Goal: Find contact information: Find contact information

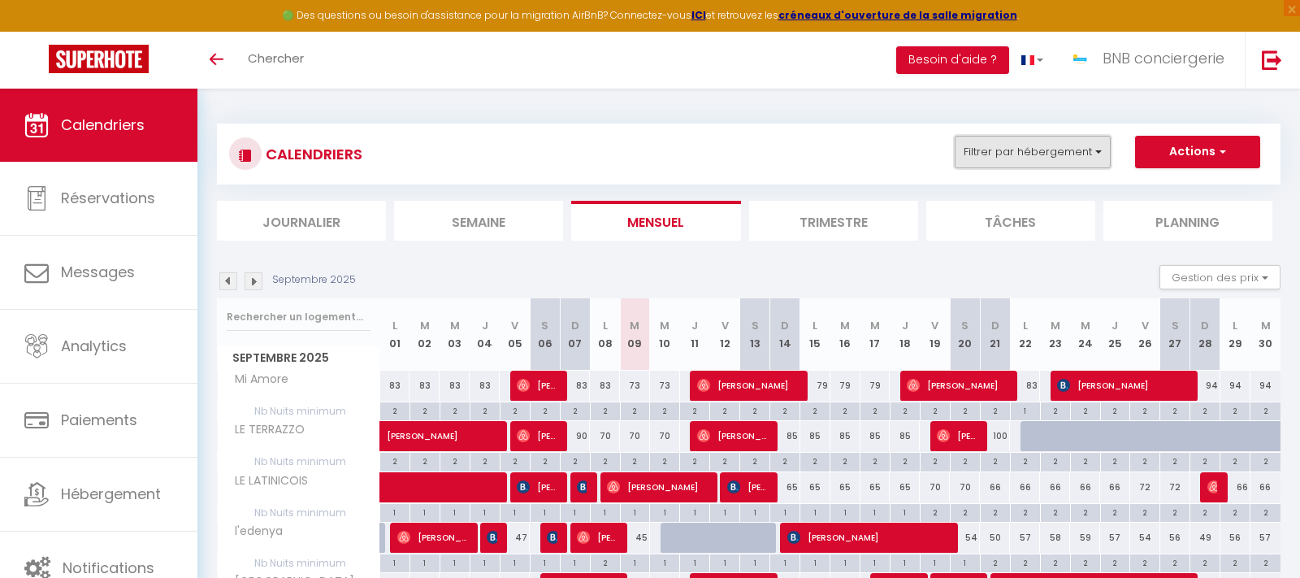
click at [1050, 161] on button "Filtrer par hébergement" at bounding box center [1033, 152] width 156 height 33
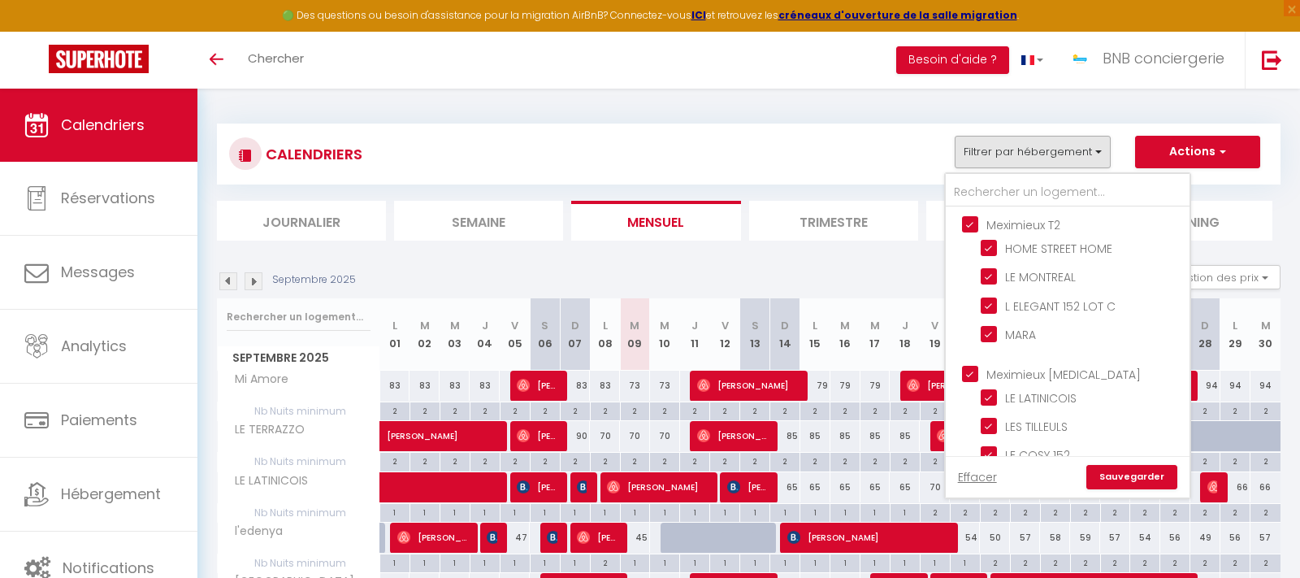
click at [969, 228] on input "Meximieux T2" at bounding box center [1084, 223] width 244 height 16
checkbox input "false"
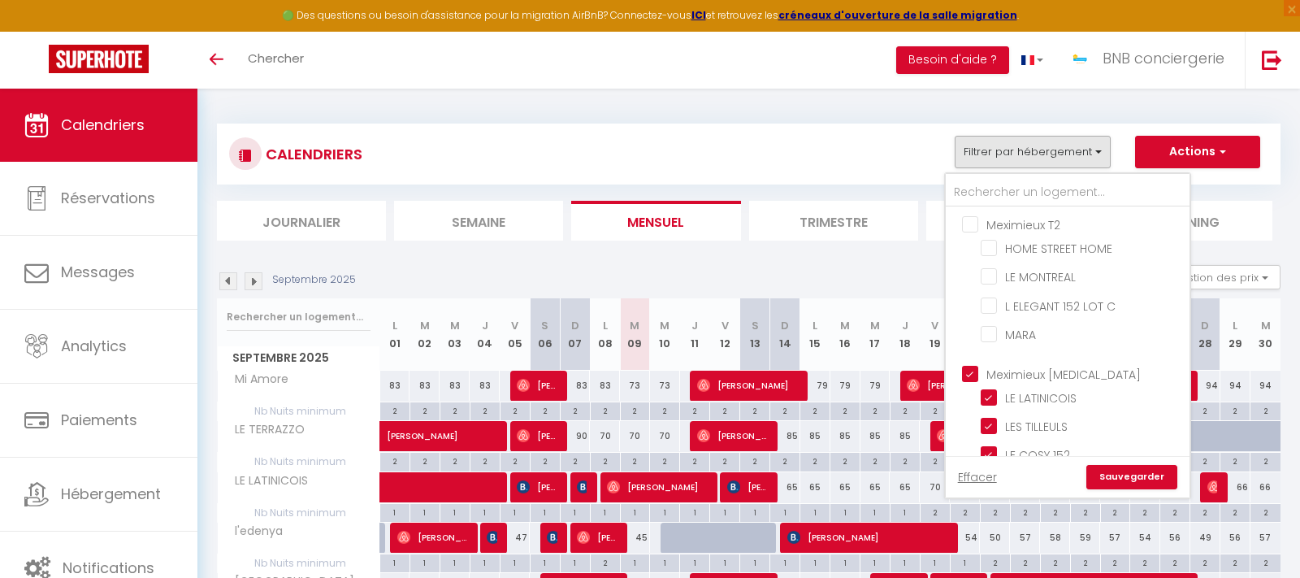
checkbox input "false"
click at [990, 245] on input "HOME STREET HOME" at bounding box center [1082, 247] width 203 height 16
checkbox input "true"
click at [1130, 483] on link "Sauvegarder" at bounding box center [1132, 477] width 91 height 24
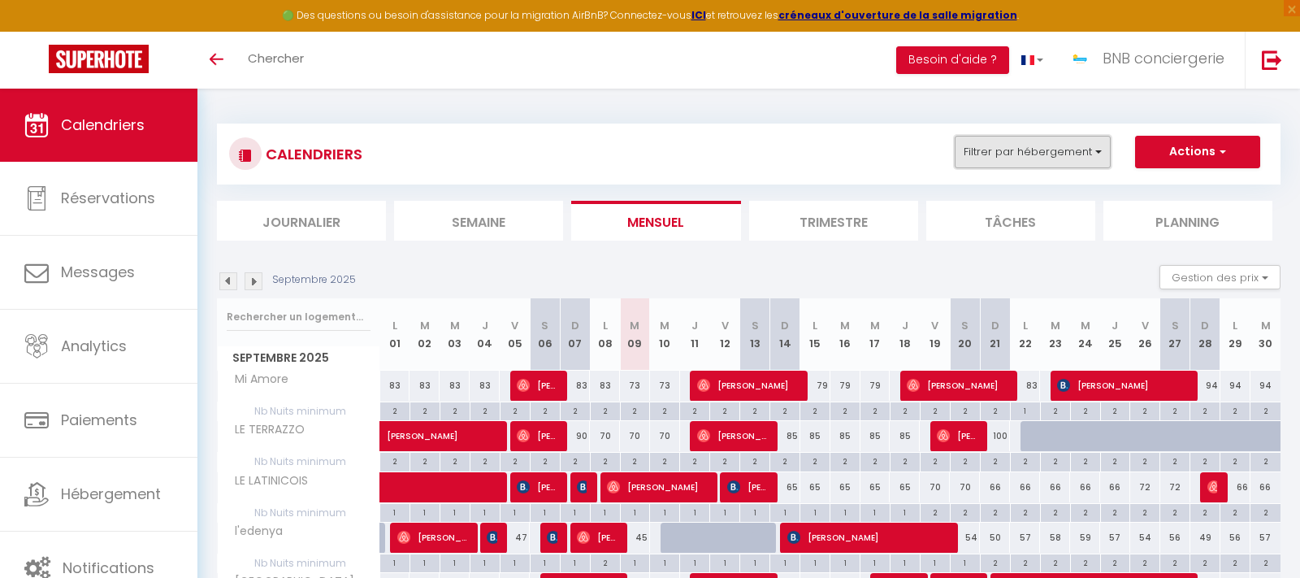
click at [1074, 149] on button "Filtrer par hébergement" at bounding box center [1033, 152] width 156 height 33
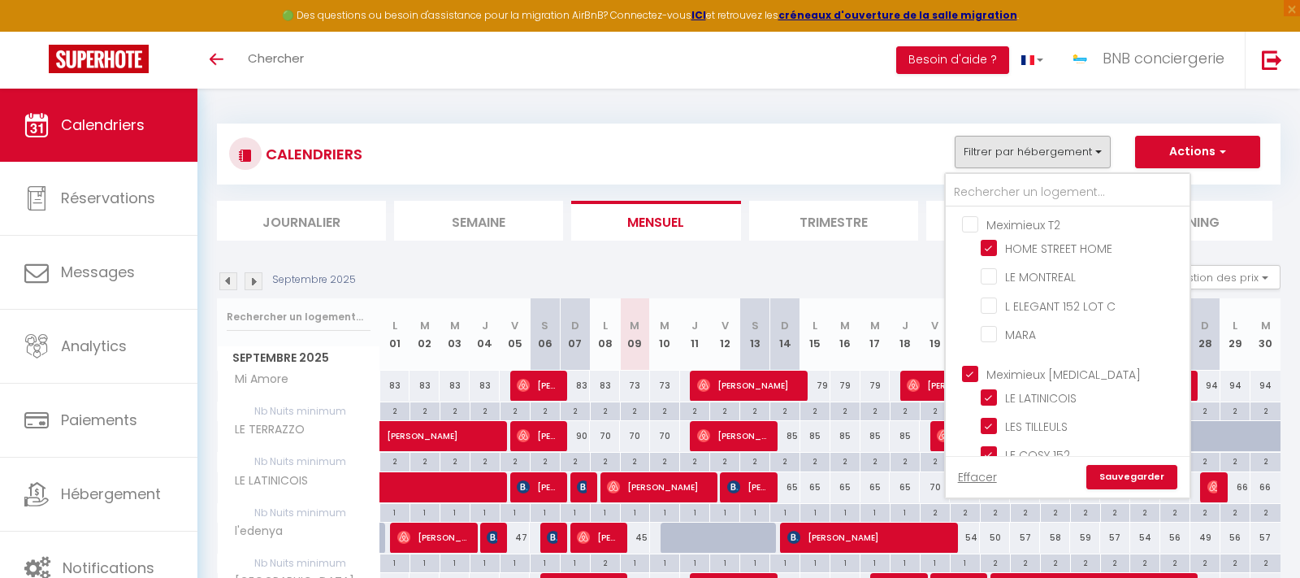
click at [968, 375] on input "Meximieux [MEDICAL_DATA]" at bounding box center [1084, 373] width 244 height 16
checkbox input "false"
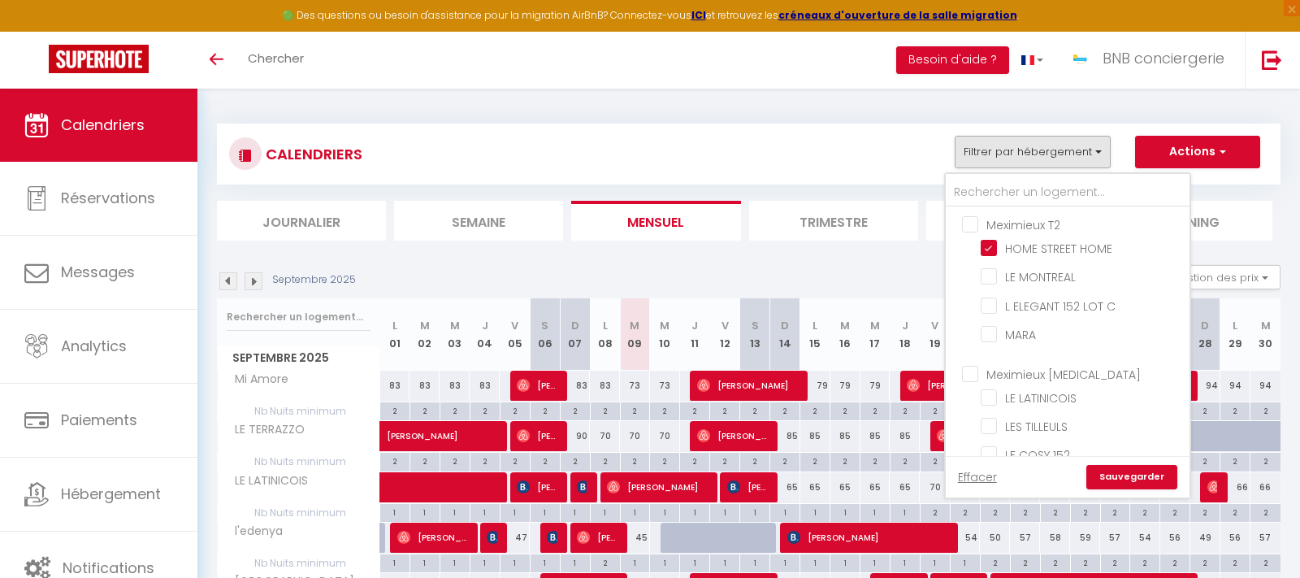
checkbox input "false"
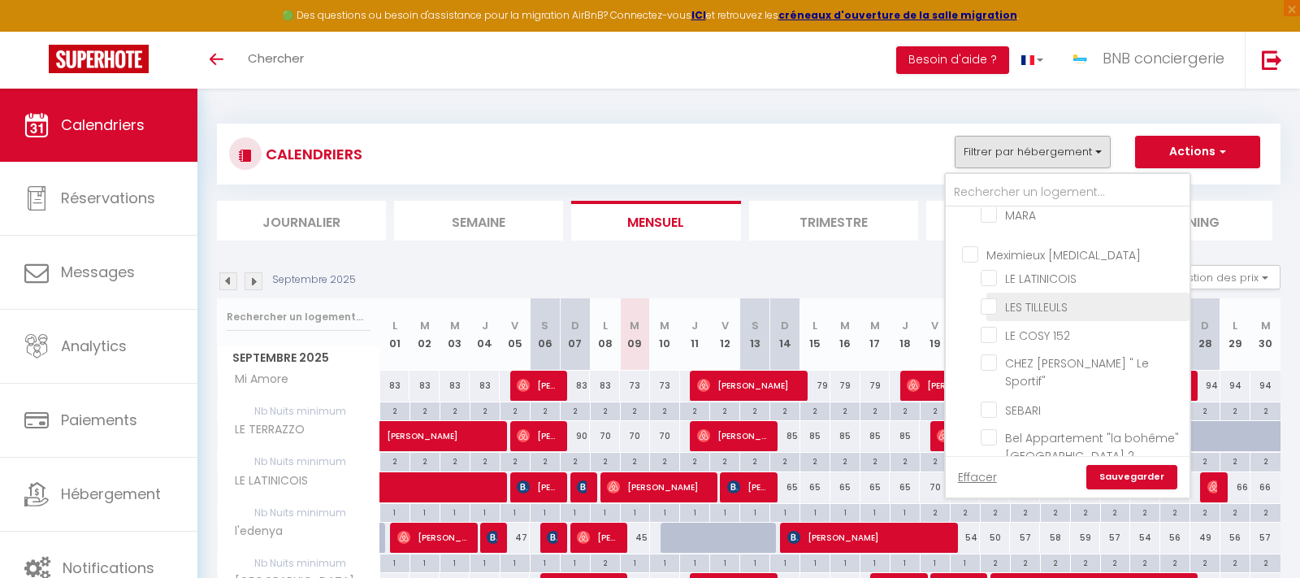
scroll to position [293, 0]
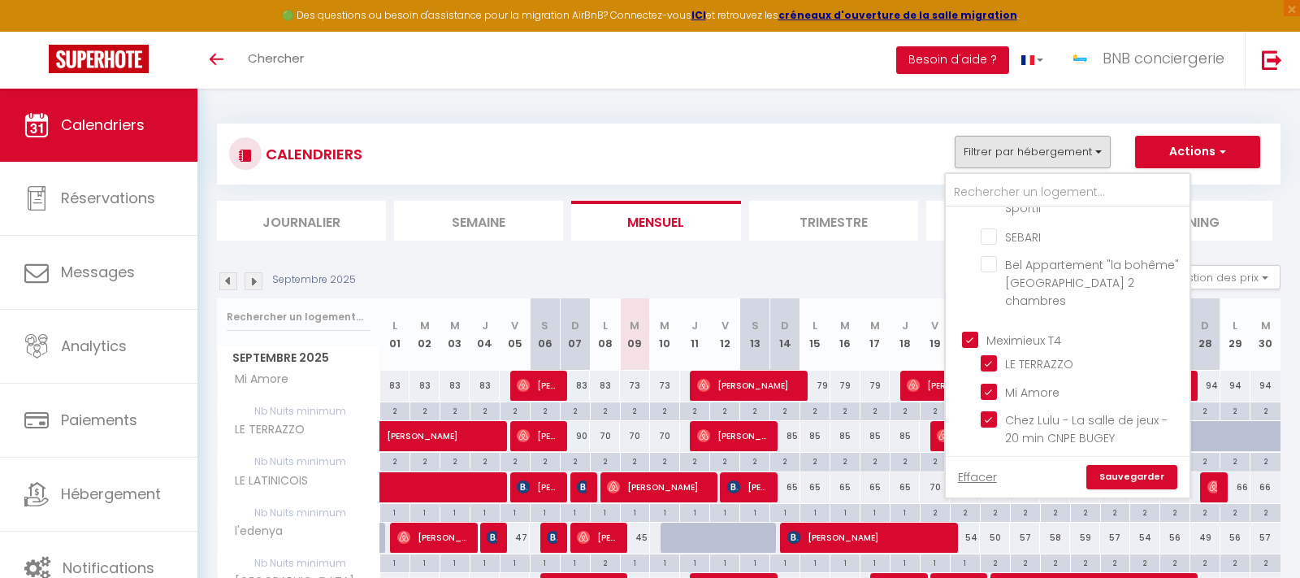
click at [973, 331] on input "Meximieux T4" at bounding box center [1084, 339] width 244 height 16
checkbox input "false"
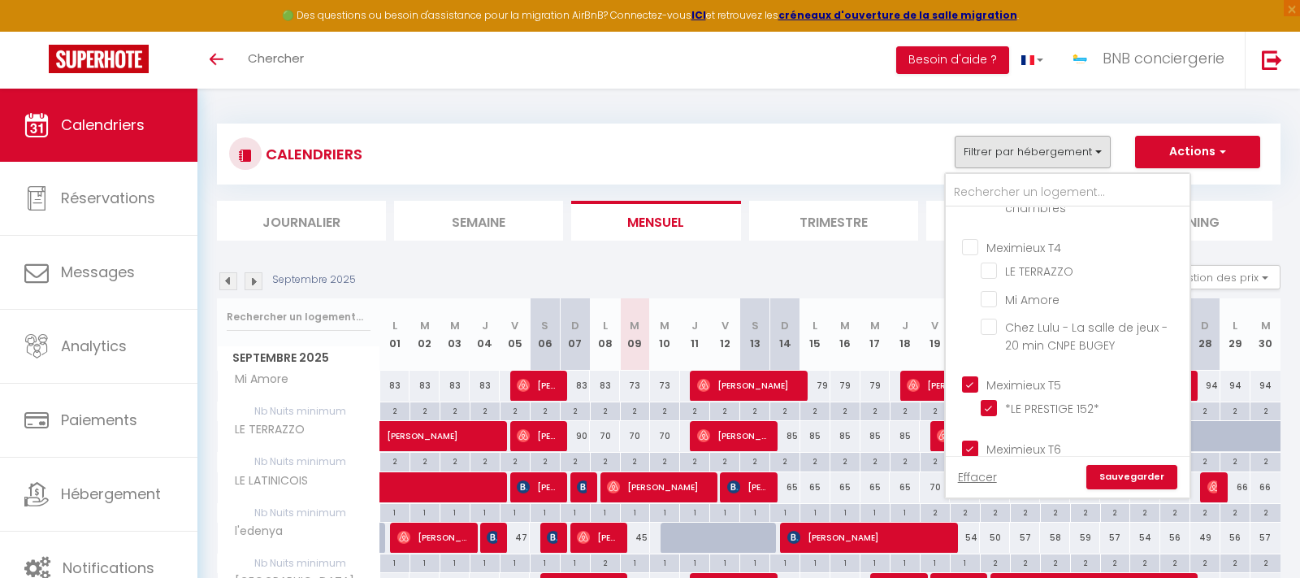
scroll to position [390, 0]
click at [964, 365] on ul "Meximieux T5 *LE PRESTIGE 152*" at bounding box center [1068, 393] width 244 height 63
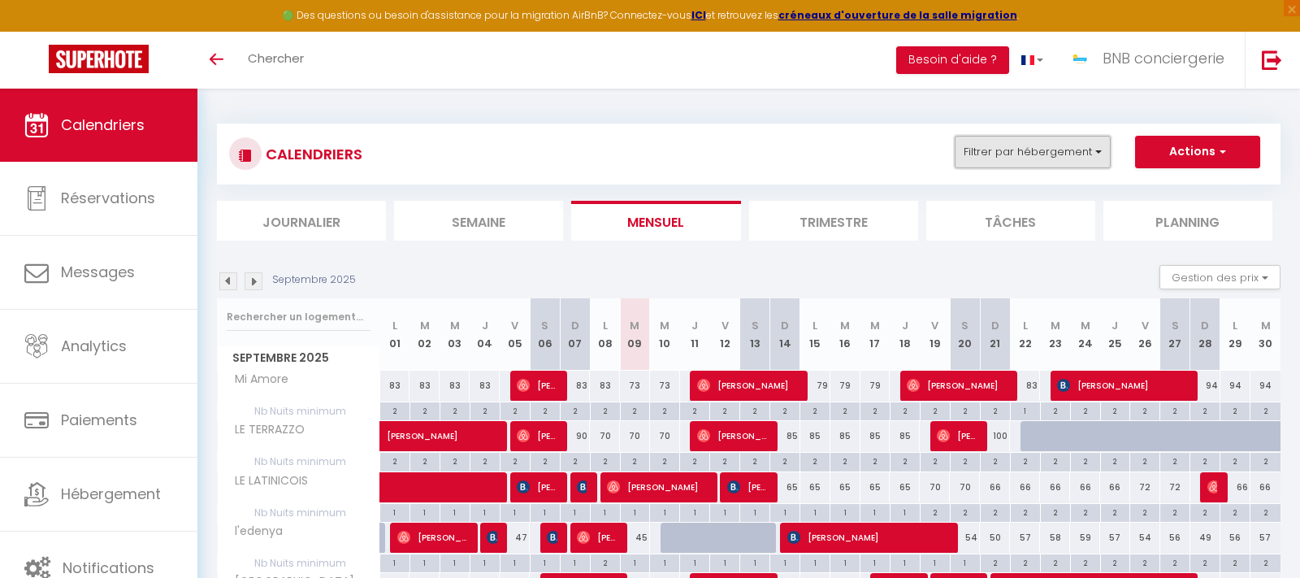
click at [1003, 162] on button "Filtrer par hébergement" at bounding box center [1033, 152] width 156 height 33
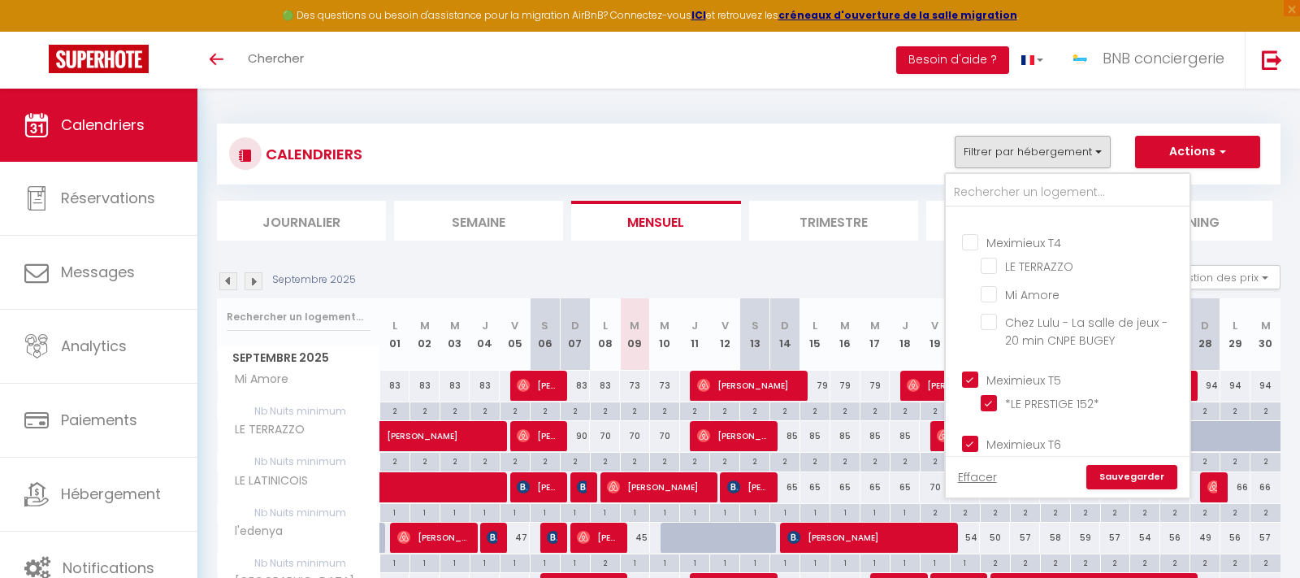
click at [971, 371] on input "Meximieux T5" at bounding box center [1084, 379] width 244 height 16
checkbox input "false"
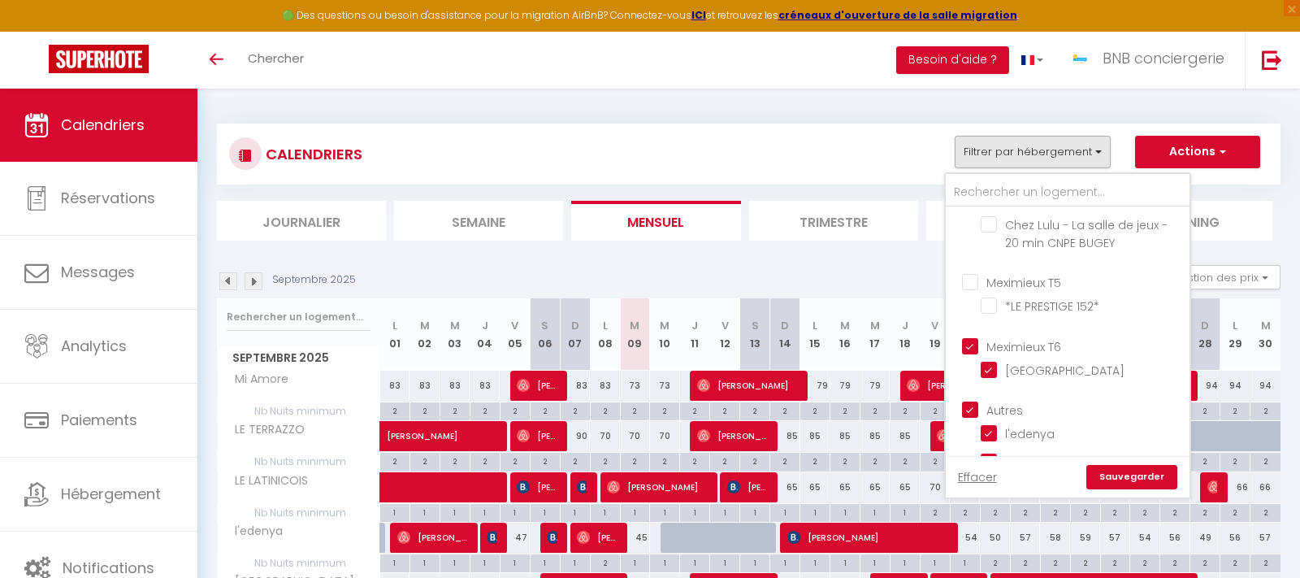
click at [967, 337] on ul "Meximieux T6 [GEOGRAPHIC_DATA]" at bounding box center [1068, 359] width 244 height 63
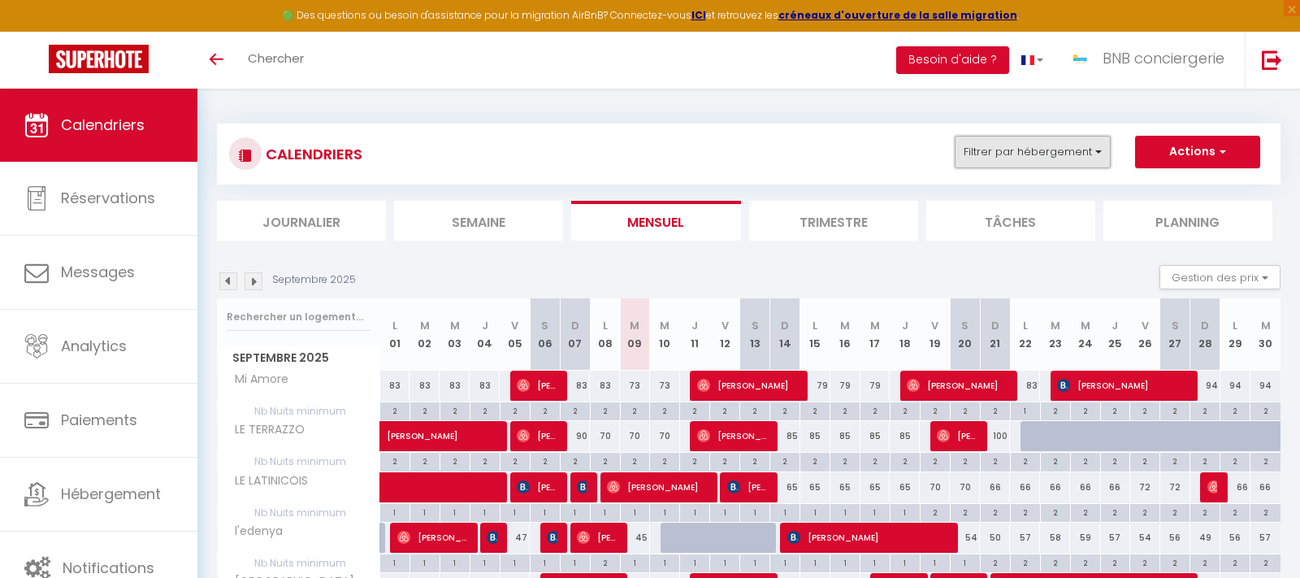
click at [1069, 161] on button "Filtrer par hébergement" at bounding box center [1033, 152] width 156 height 33
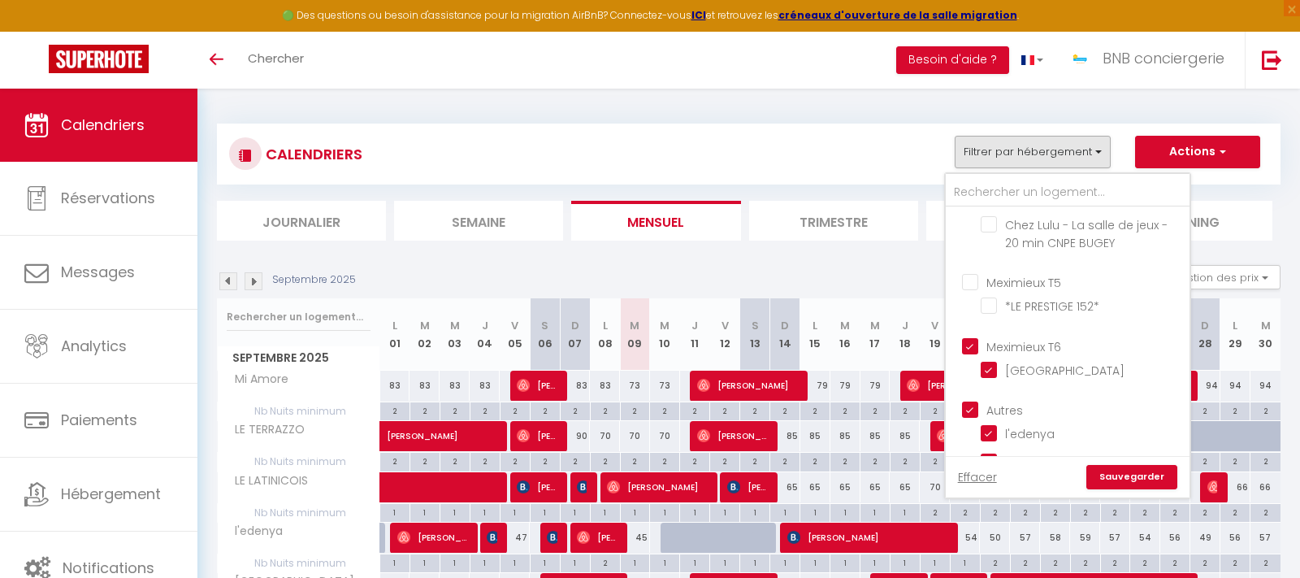
click at [975, 336] on input "Meximieux T6" at bounding box center [1084, 344] width 244 height 16
checkbox input "false"
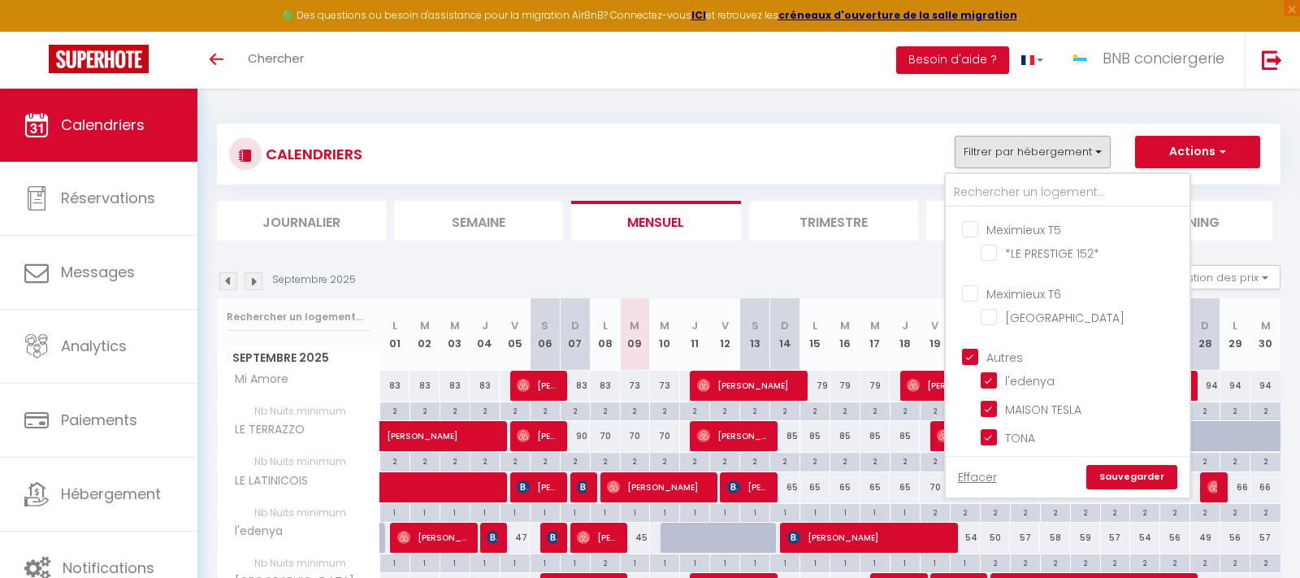
scroll to position [557, 0]
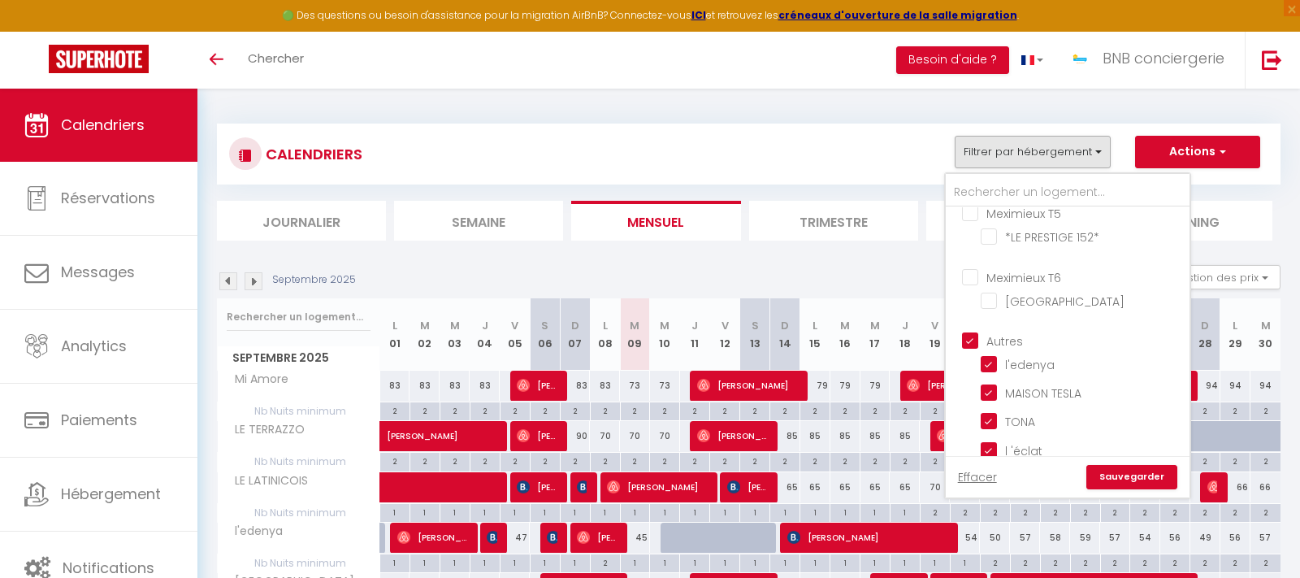
click at [974, 332] on input "Autres" at bounding box center [1084, 340] width 244 height 16
checkbox input "false"
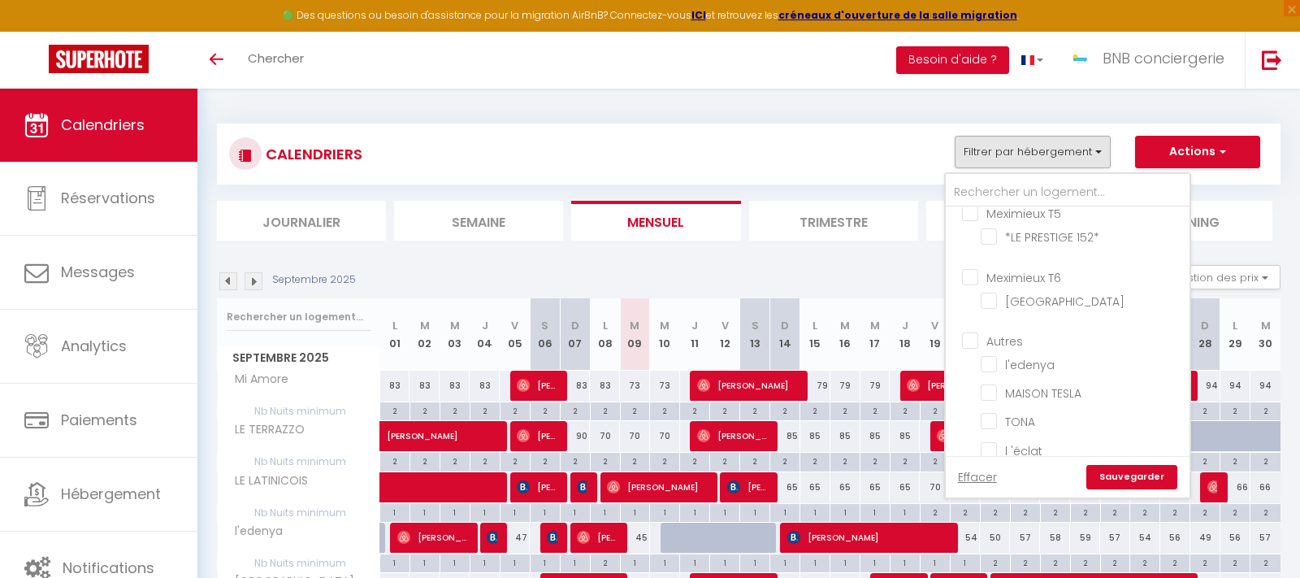
checkbox input "false"
click at [1124, 483] on link "Sauvegarder" at bounding box center [1132, 477] width 91 height 24
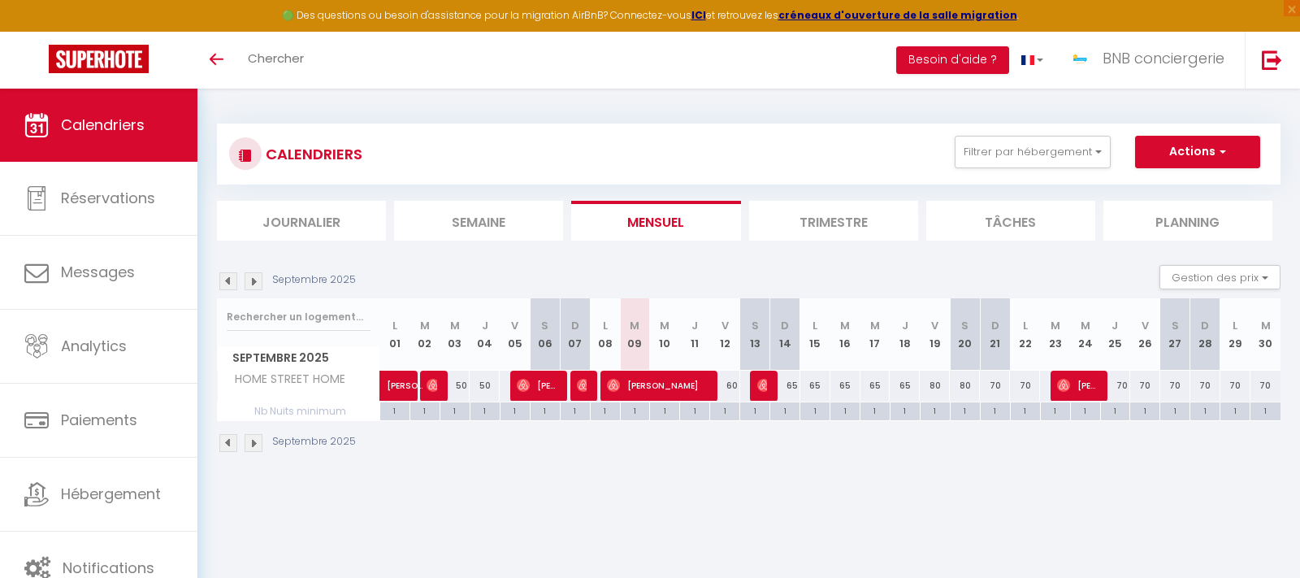
click at [231, 281] on img at bounding box center [228, 281] width 18 height 18
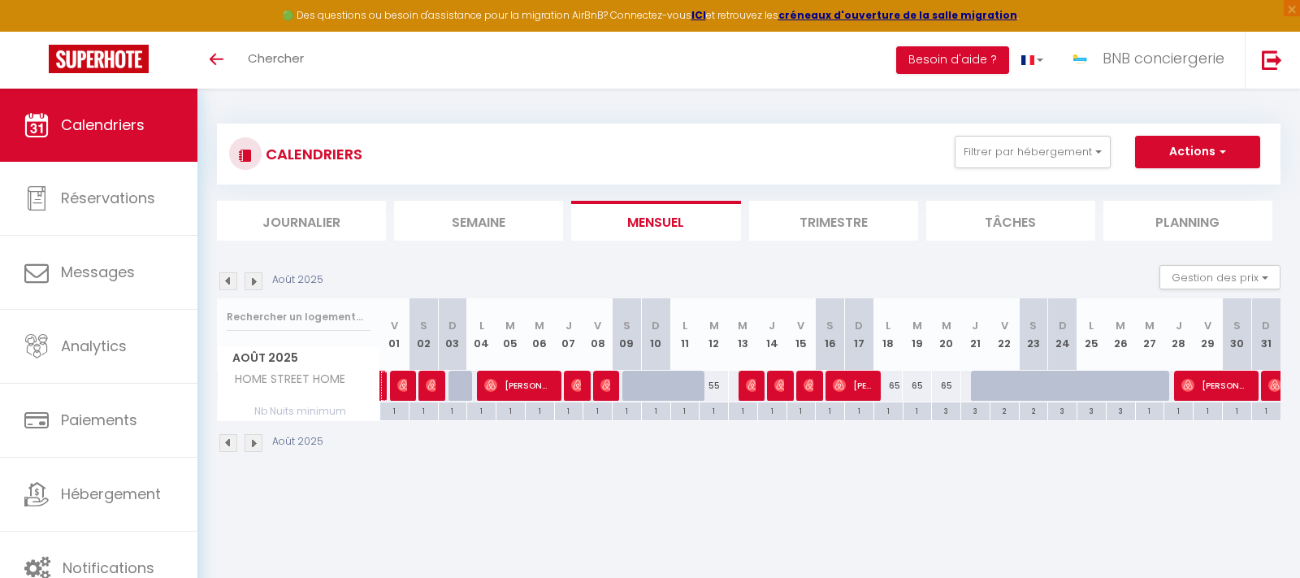
click at [385, 382] on link "[PERSON_NAME]" at bounding box center [384, 386] width 8 height 31
select select
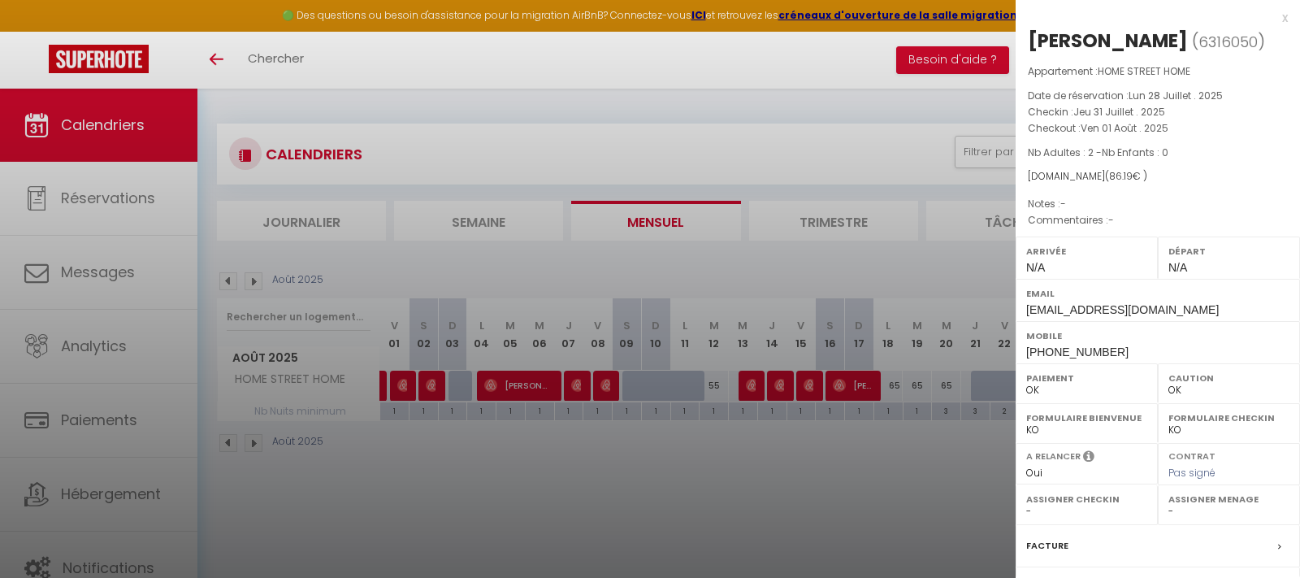
click at [362, 481] on div at bounding box center [650, 289] width 1300 height 578
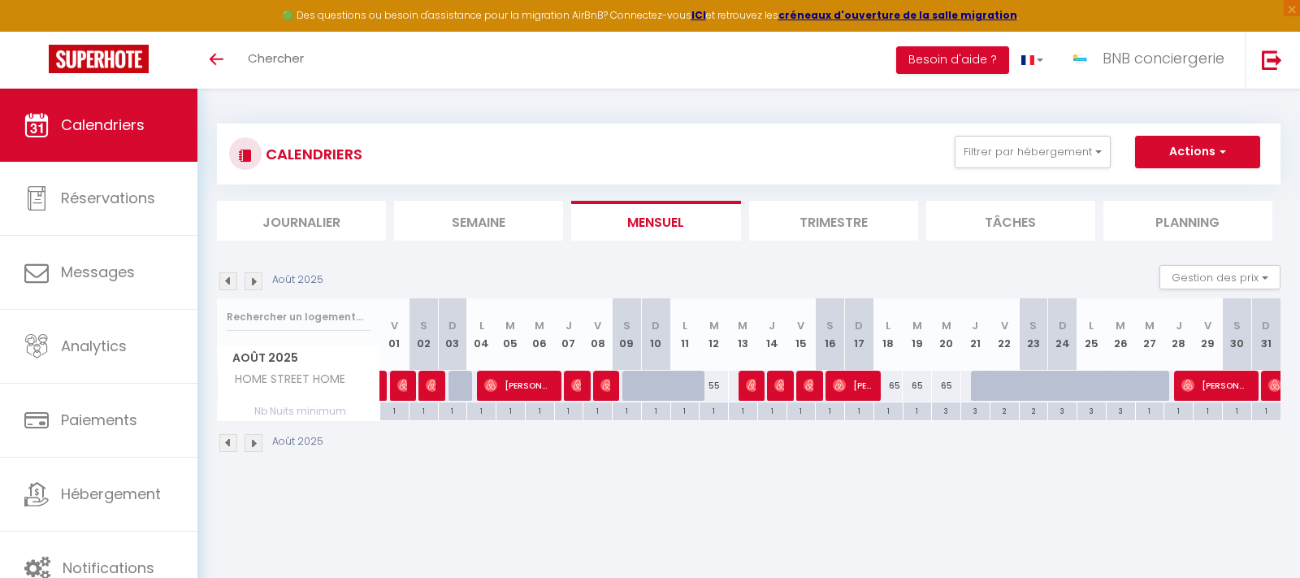
click at [403, 388] on img at bounding box center [403, 385] width 13 height 13
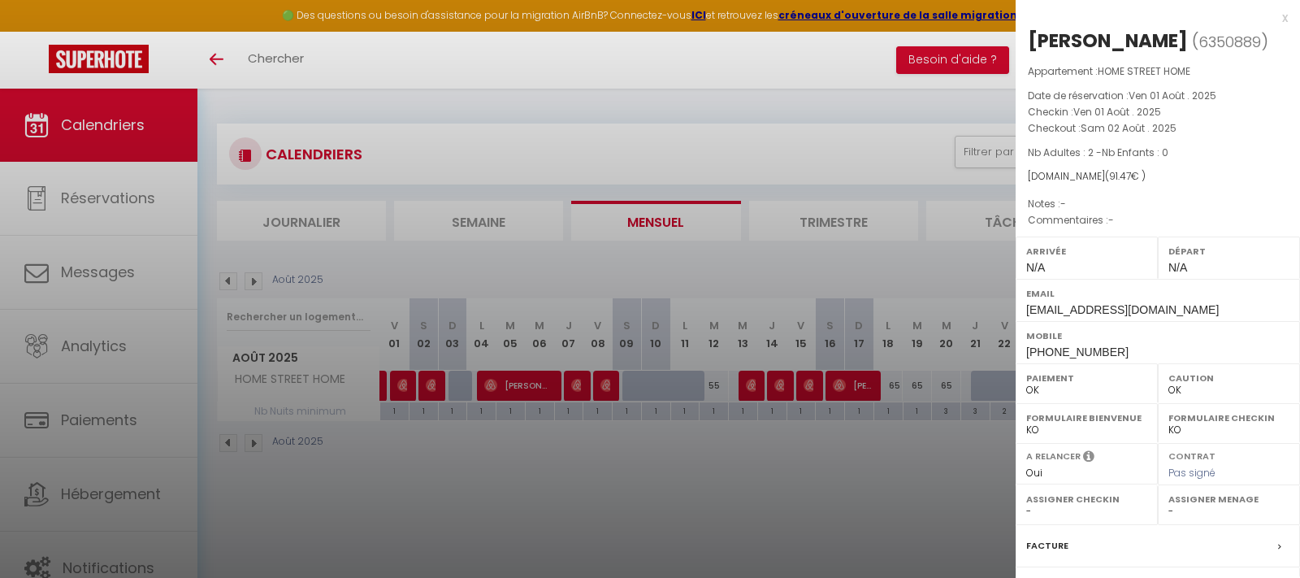
click at [1112, 42] on div "[PERSON_NAME]" at bounding box center [1108, 41] width 160 height 26
drag, startPoint x: 1107, startPoint y: 42, endPoint x: 1026, endPoint y: 39, distance: 80.5
click at [1027, 39] on div "[PERSON_NAME] ( 6350889 ) Appartement : HOME STREET HOME Date de réservation : …" at bounding box center [1158, 380] width 284 height 705
copy div "[PERSON_NAME]"
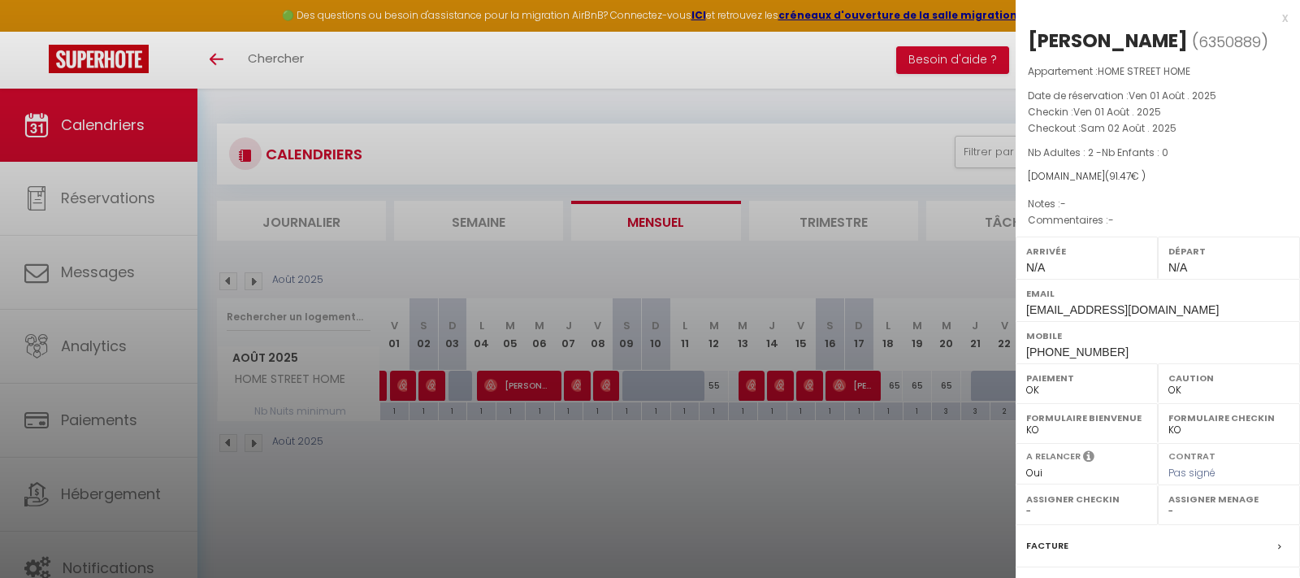
click at [440, 460] on div at bounding box center [650, 289] width 1300 height 578
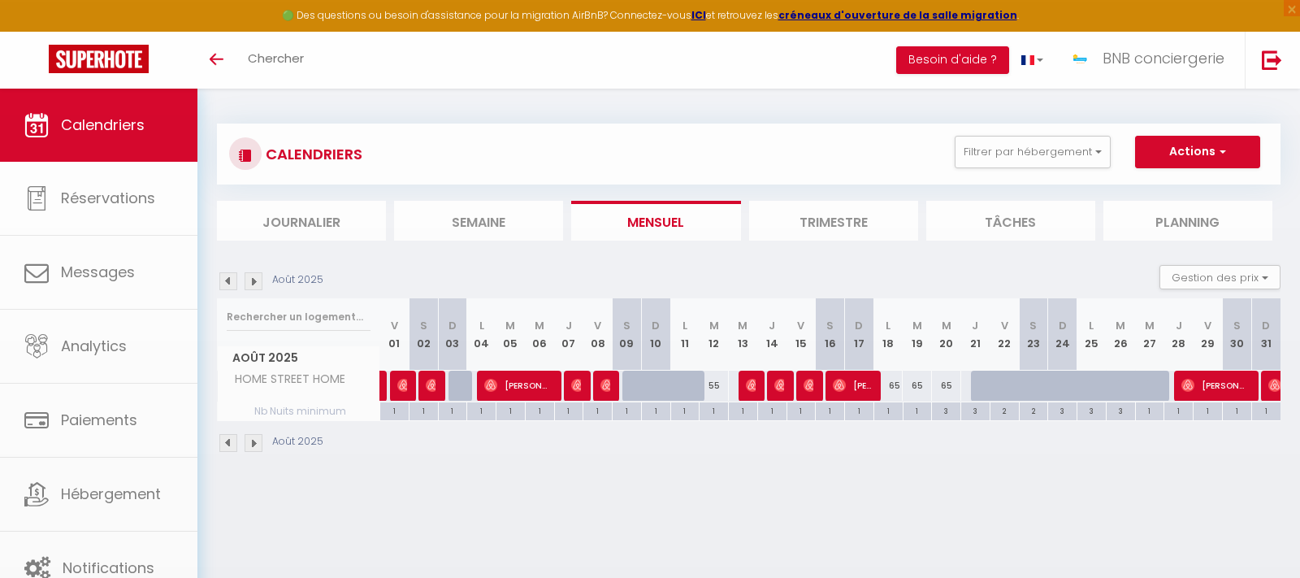
click at [436, 390] on img at bounding box center [432, 385] width 13 height 13
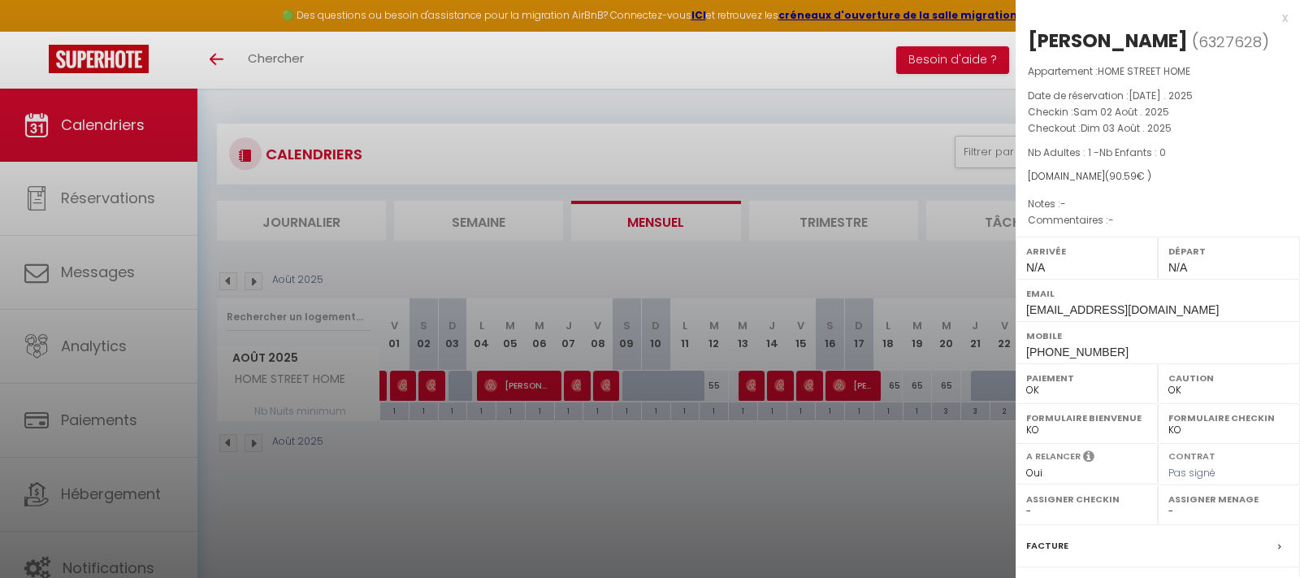
drag, startPoint x: 1087, startPoint y: 47, endPoint x: 1032, endPoint y: 41, distance: 55.6
click at [1034, 41] on div "[PERSON_NAME]" at bounding box center [1108, 41] width 160 height 26
copy div "[PERSON_NAME]"
click at [490, 470] on div at bounding box center [650, 289] width 1300 height 578
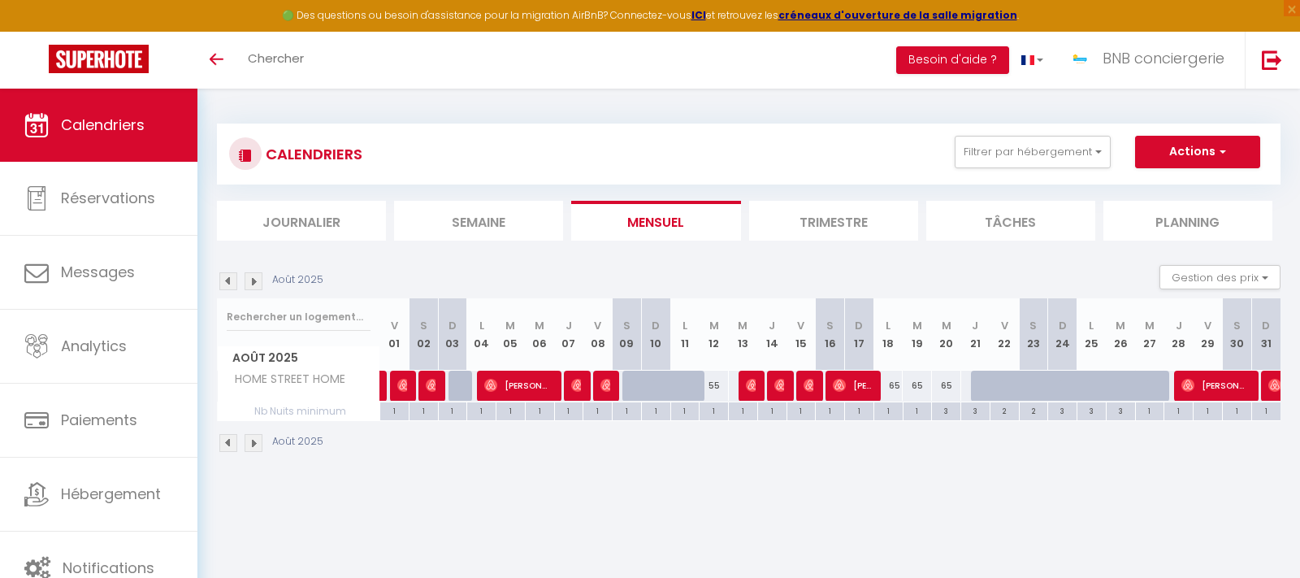
click at [519, 382] on span "[PERSON_NAME]" at bounding box center [518, 385] width 68 height 31
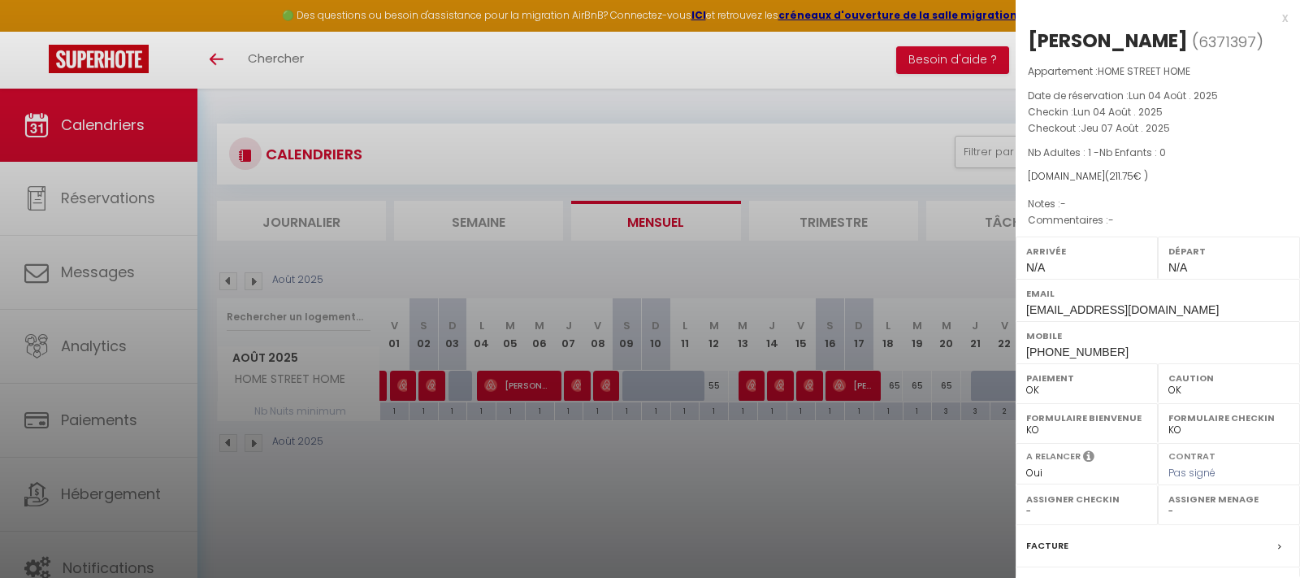
drag, startPoint x: 1104, startPoint y: 45, endPoint x: 1024, endPoint y: 39, distance: 80.7
click at [1024, 39] on div "[PERSON_NAME] ( 6371397 ) Appartement : HOME STREET HOME Date de réservation : …" at bounding box center [1158, 380] width 284 height 705
copy div "[PERSON_NAME]"
click at [564, 494] on div at bounding box center [650, 289] width 1300 height 578
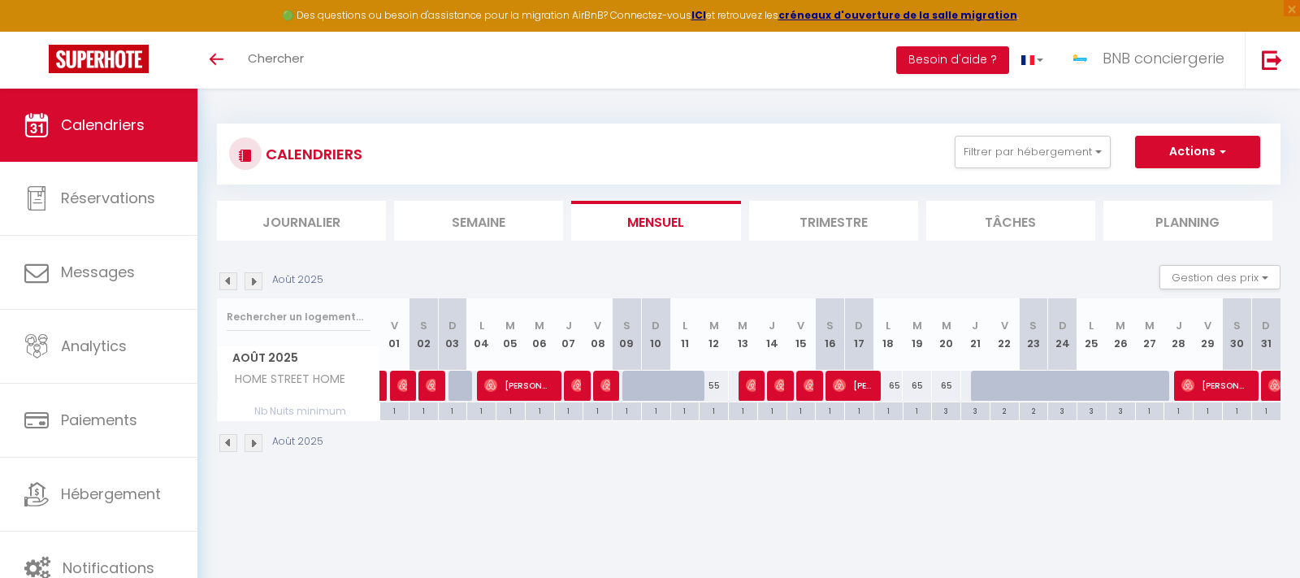
click at [574, 393] on span "[PERSON_NAME]" at bounding box center [576, 385] width 10 height 31
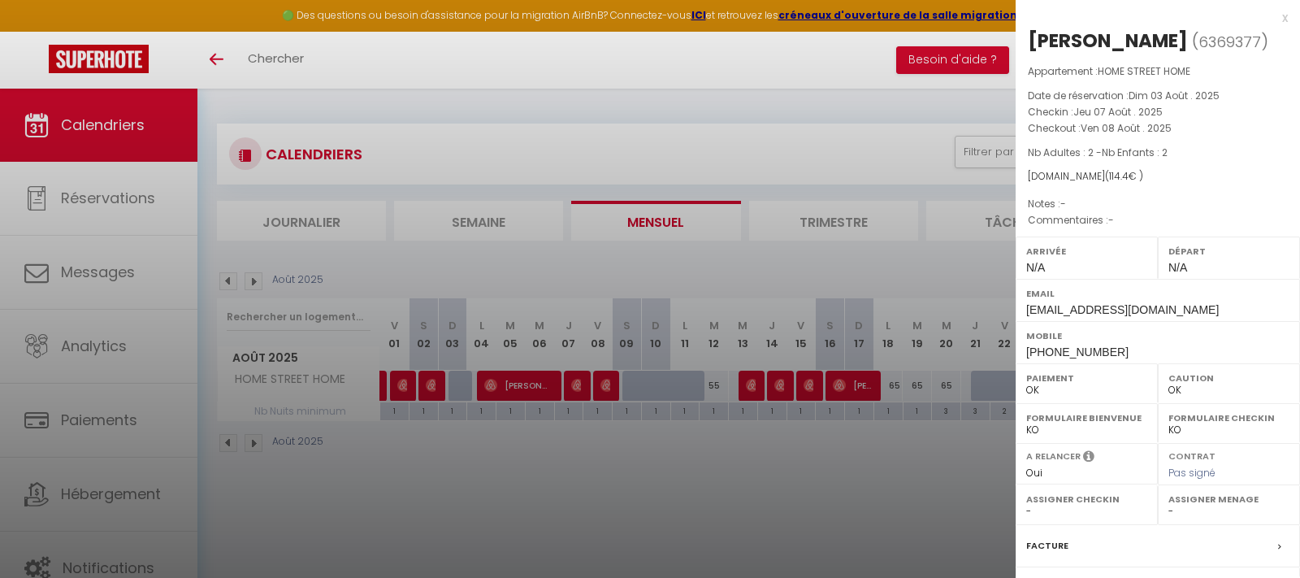
drag, startPoint x: 1132, startPoint y: 46, endPoint x: 1031, endPoint y: 37, distance: 101.2
click at [1031, 37] on div "[PERSON_NAME]" at bounding box center [1108, 41] width 160 height 26
copy div "[PERSON_NAME]"
click at [661, 526] on div at bounding box center [650, 289] width 1300 height 578
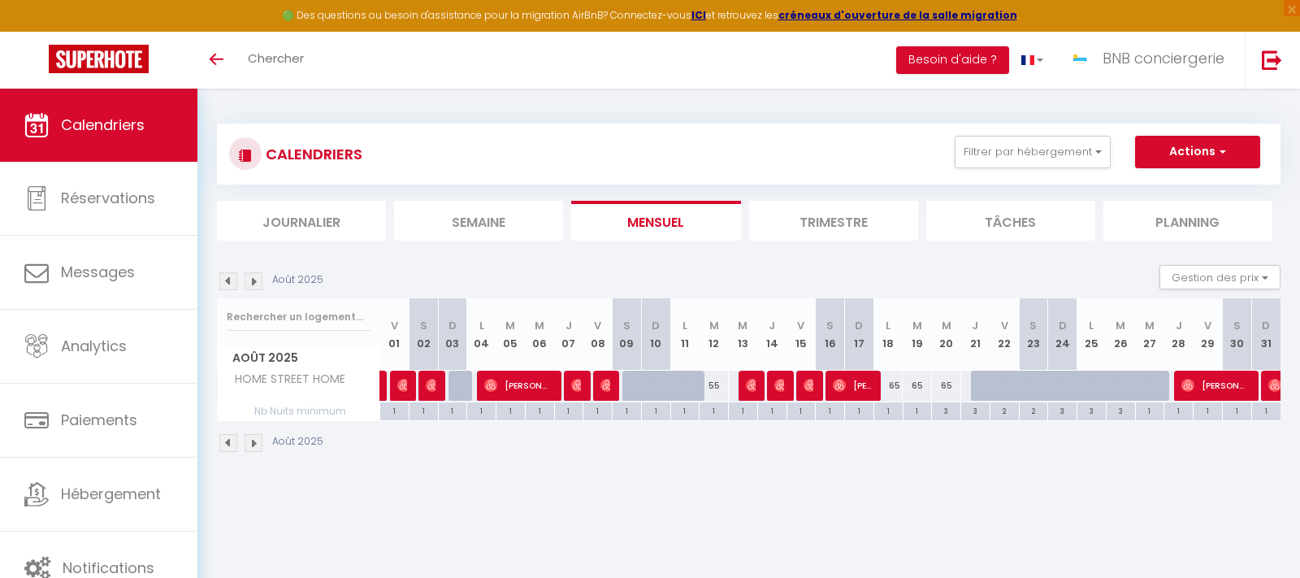
click at [573, 392] on span "[PERSON_NAME]" at bounding box center [576, 385] width 10 height 31
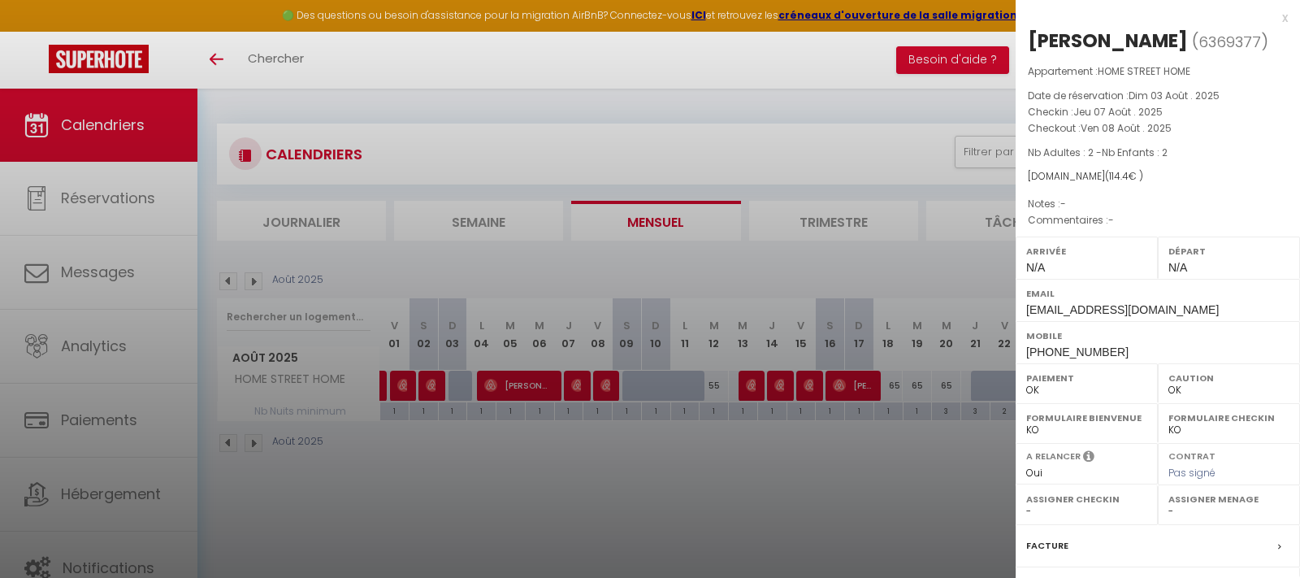
click at [606, 384] on div at bounding box center [650, 289] width 1300 height 578
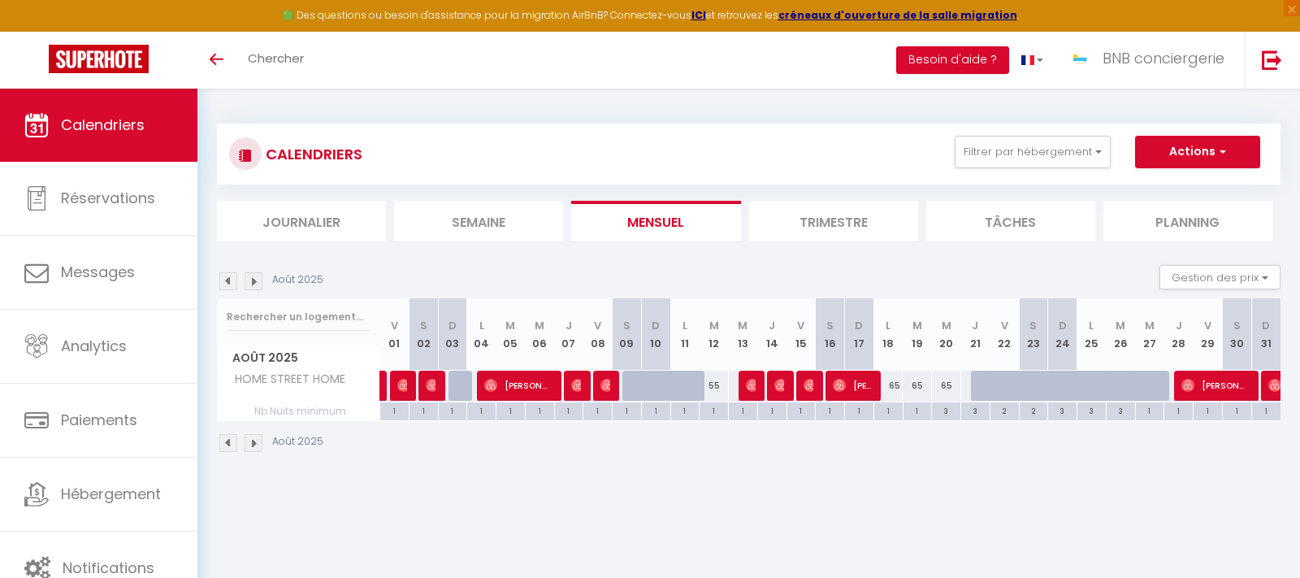
click at [607, 383] on img at bounding box center [607, 385] width 13 height 13
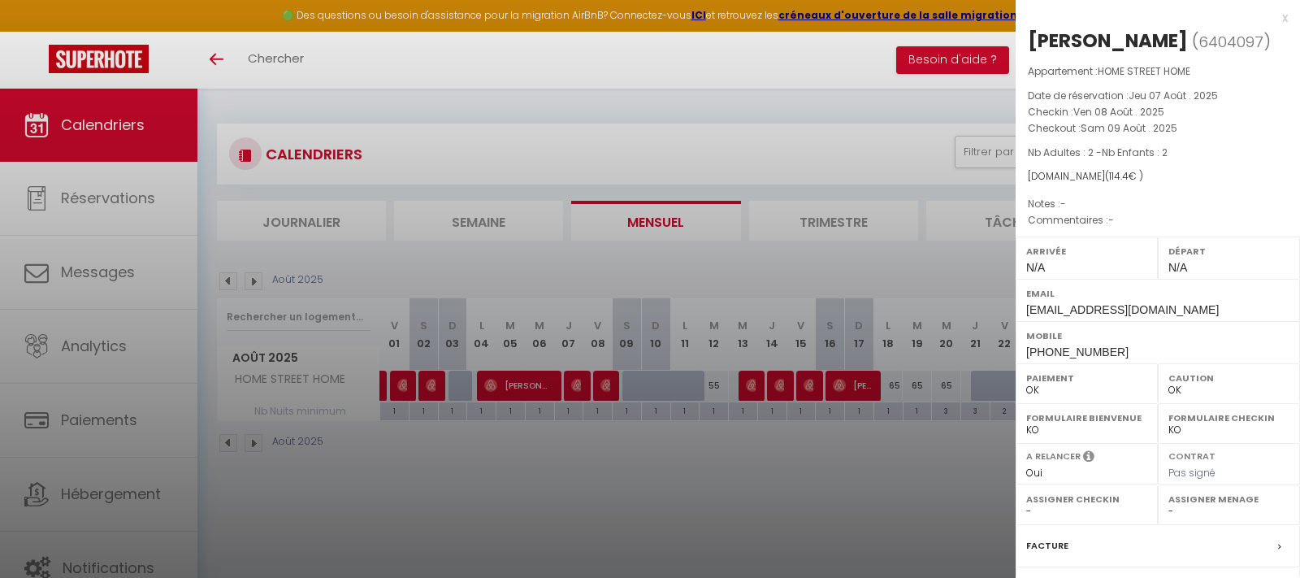
click at [1074, 37] on div "[PERSON_NAME]" at bounding box center [1108, 41] width 160 height 26
drag, startPoint x: 1054, startPoint y: 40, endPoint x: 1039, endPoint y: 42, distance: 15.6
click at [1039, 42] on div "[PERSON_NAME]" at bounding box center [1108, 41] width 160 height 26
copy div "[PERSON_NAME]"
click at [613, 496] on div at bounding box center [650, 289] width 1300 height 578
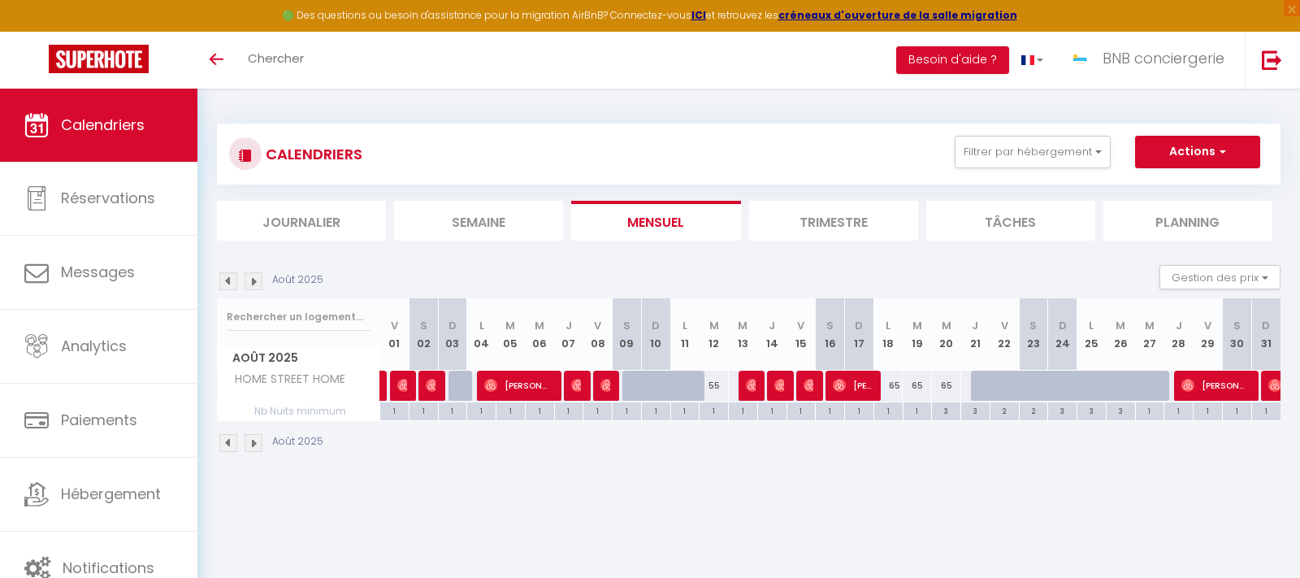
click at [605, 380] on img at bounding box center [607, 385] width 13 height 13
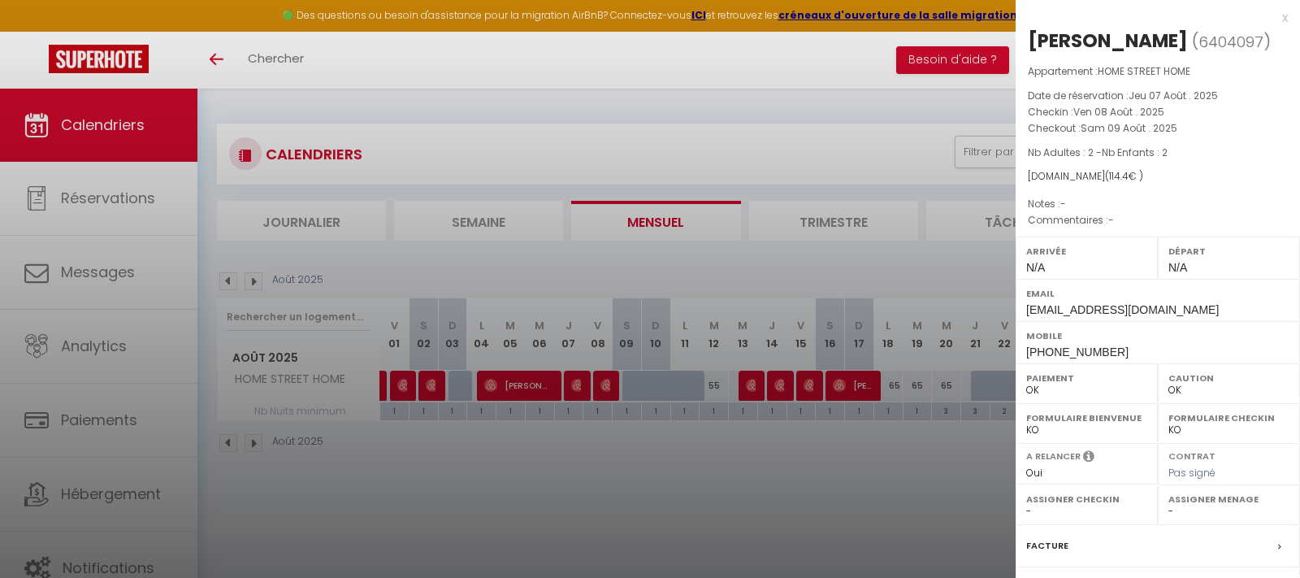
click at [750, 385] on div at bounding box center [650, 289] width 1300 height 578
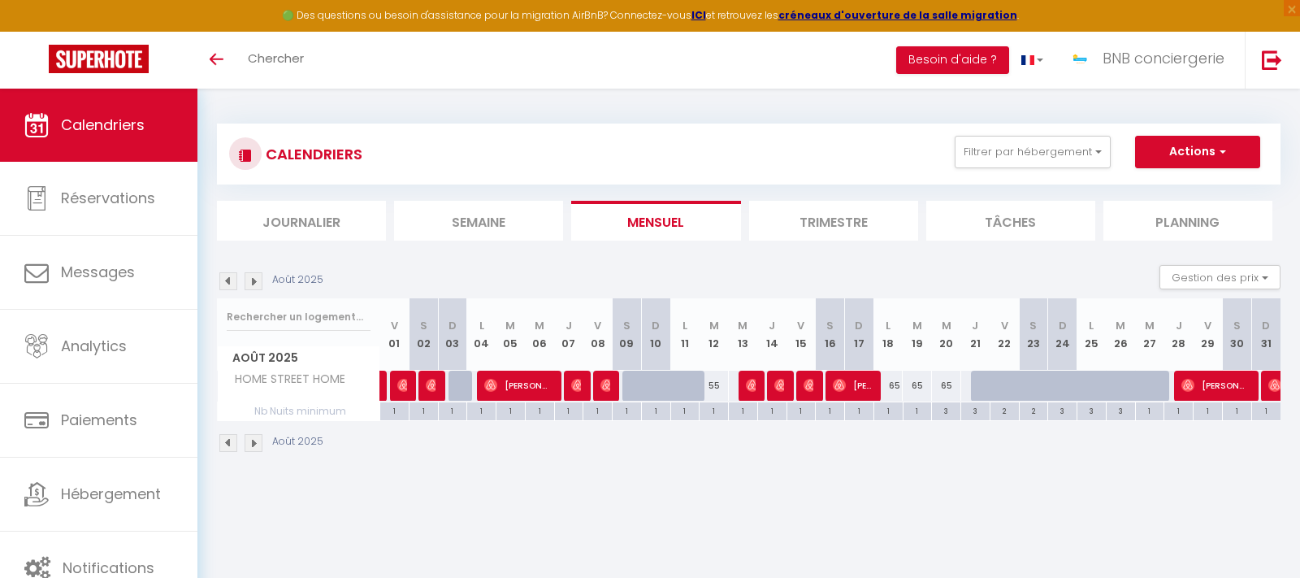
click at [751, 385] on img at bounding box center [752, 385] width 13 height 13
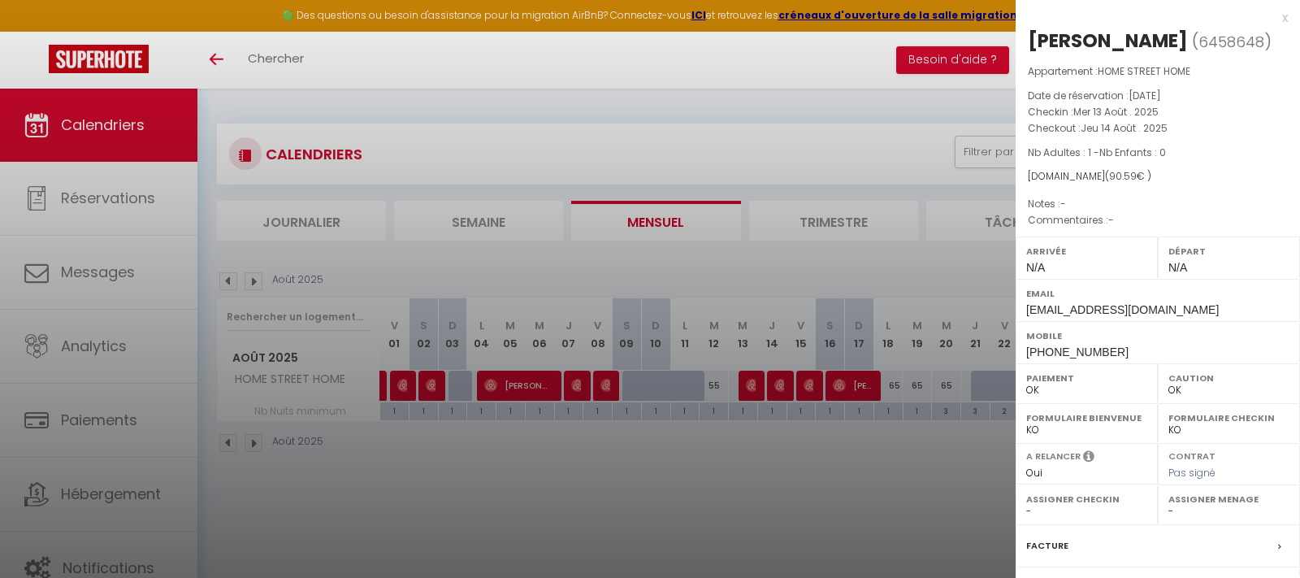
click at [582, 384] on div at bounding box center [650, 289] width 1300 height 578
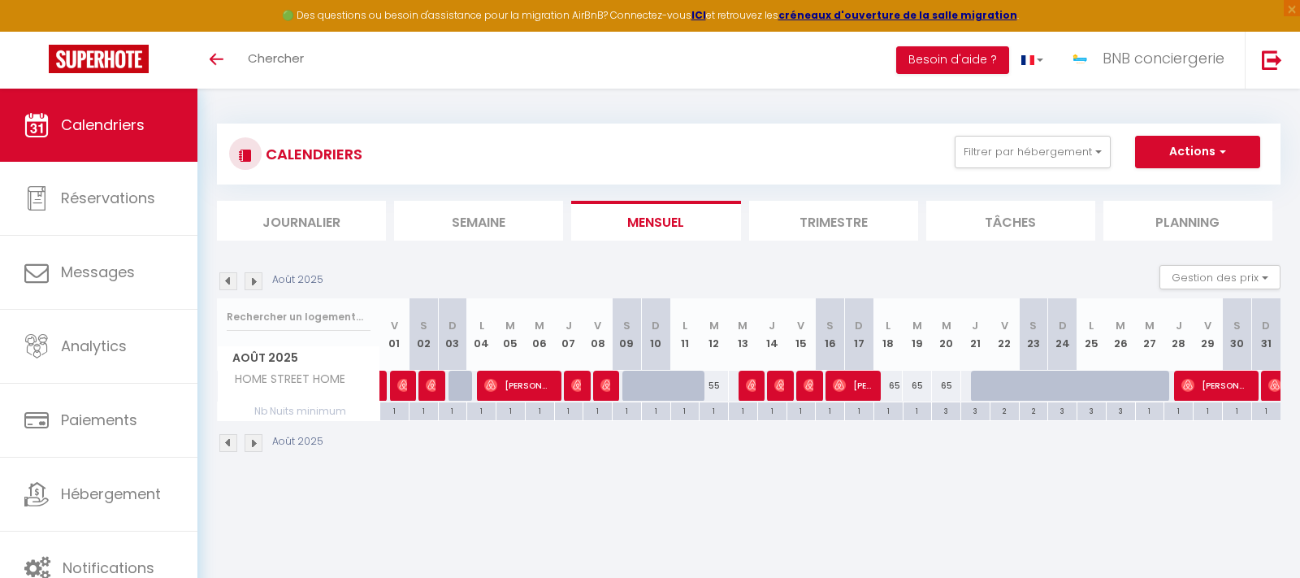
click at [579, 385] on img at bounding box center [577, 385] width 13 height 13
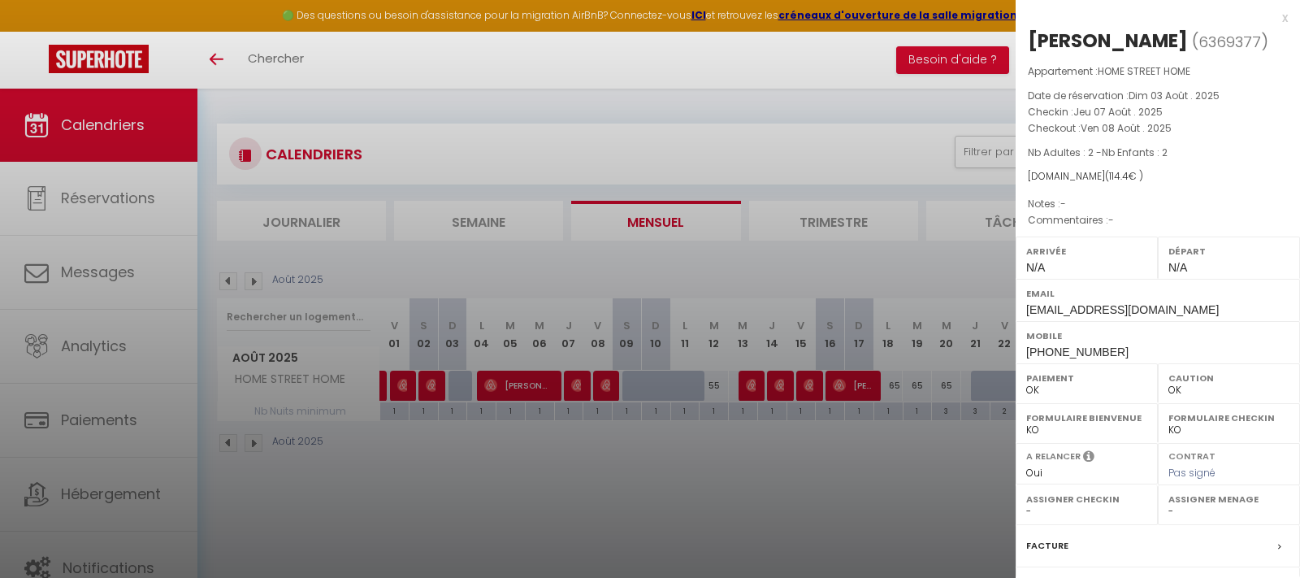
click at [609, 393] on div at bounding box center [650, 289] width 1300 height 578
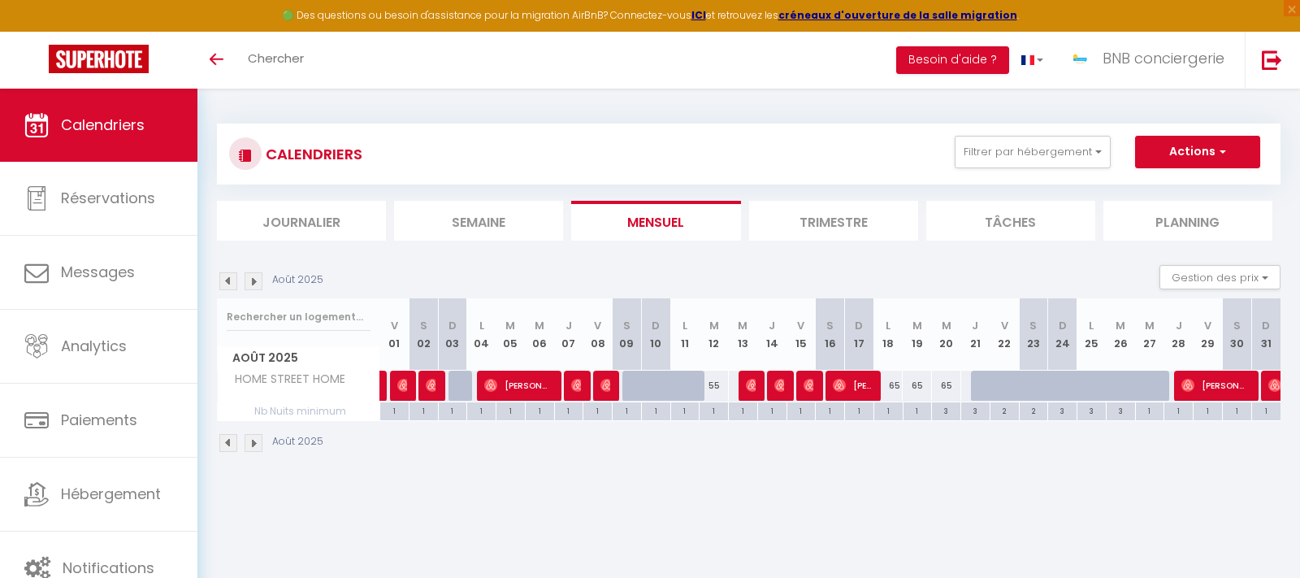
click at [609, 394] on span "[PERSON_NAME]" at bounding box center [606, 385] width 10 height 31
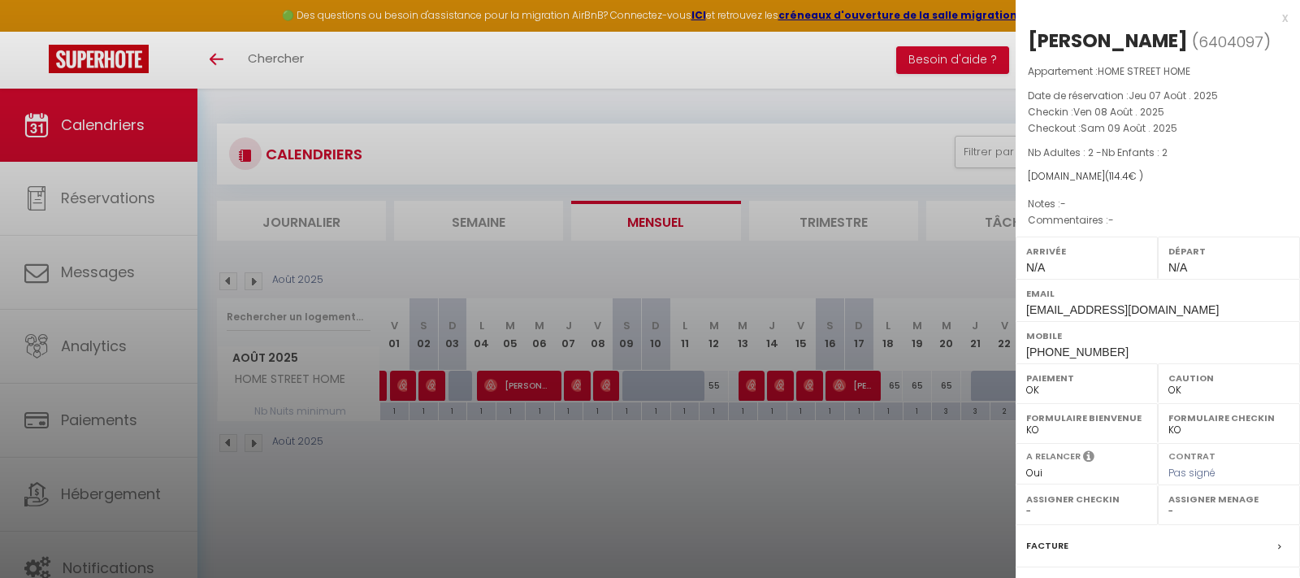
click at [759, 392] on div at bounding box center [650, 289] width 1300 height 578
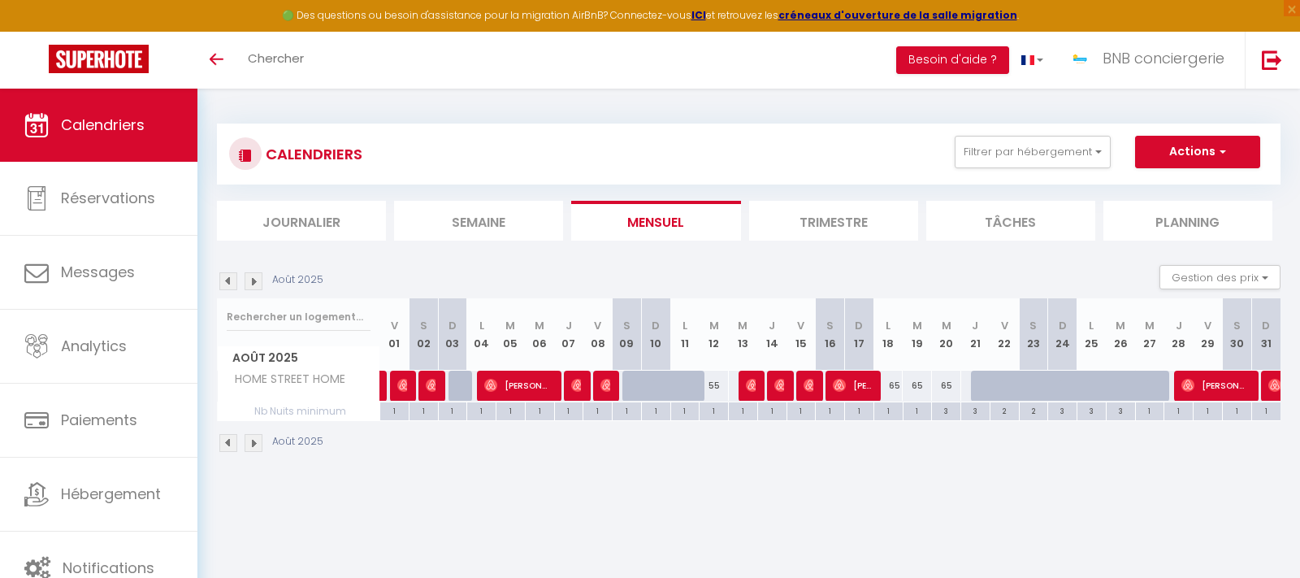
click at [753, 392] on span "[PERSON_NAME]" at bounding box center [751, 385] width 10 height 31
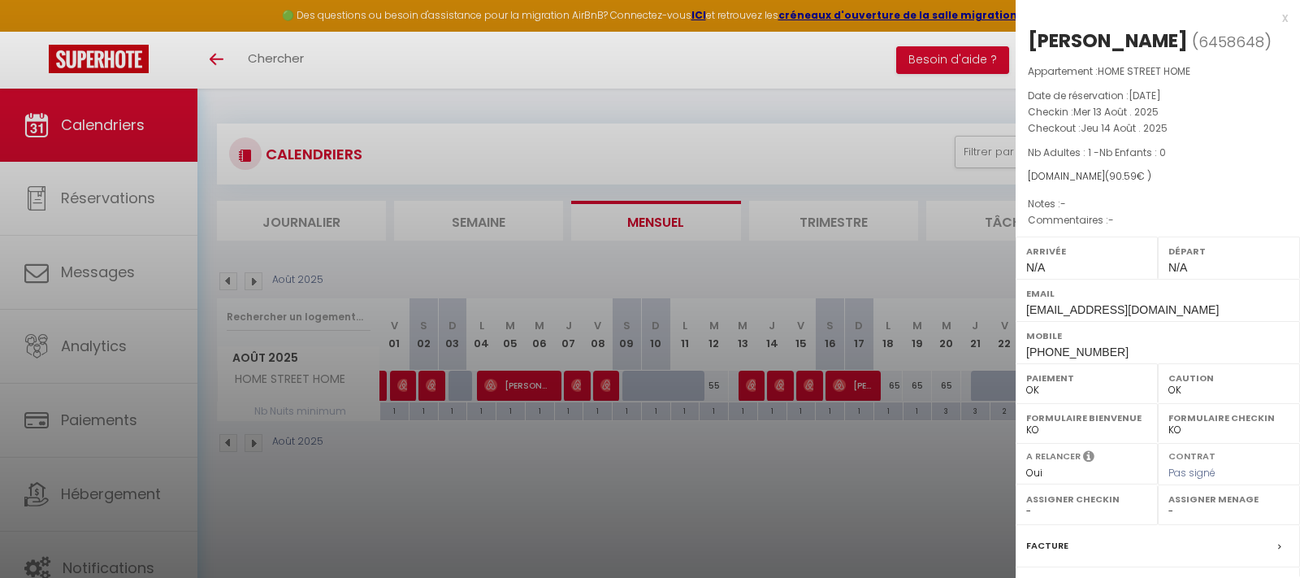
drag, startPoint x: 1130, startPoint y: 41, endPoint x: 1026, endPoint y: 34, distance: 103.5
click at [1026, 34] on div "[PERSON_NAME] ( 6458648 ) Appartement : HOME STREET HOME Date de réservation : …" at bounding box center [1158, 380] width 284 height 705
copy div "[PERSON_NAME]"
click at [647, 488] on div at bounding box center [650, 289] width 1300 height 578
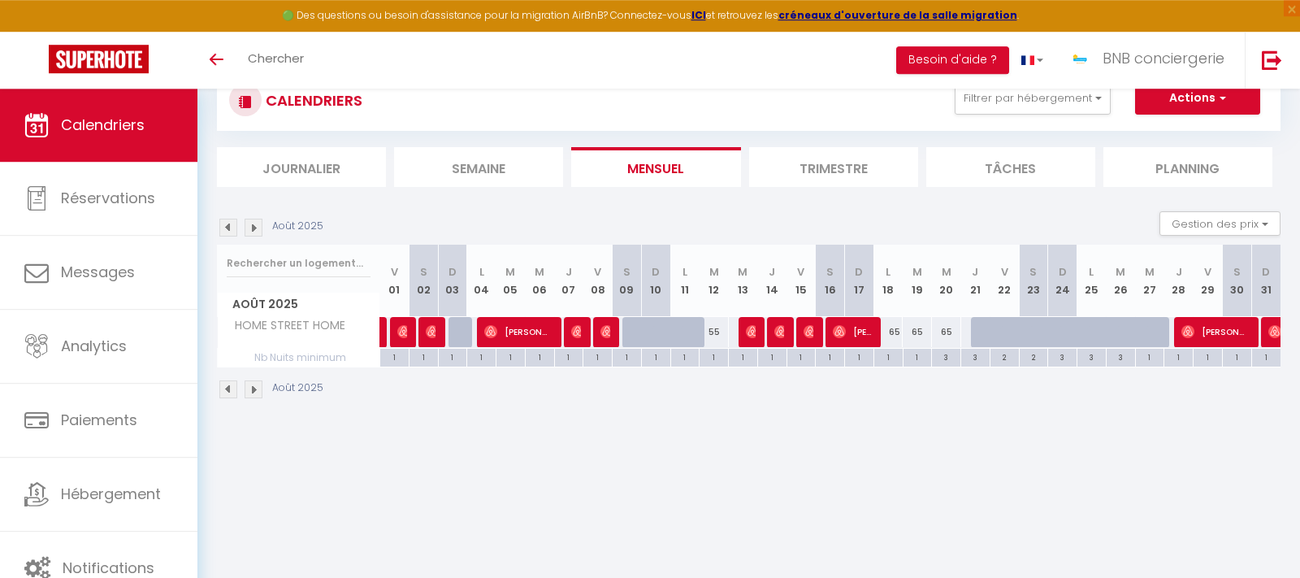
scroll to position [83, 0]
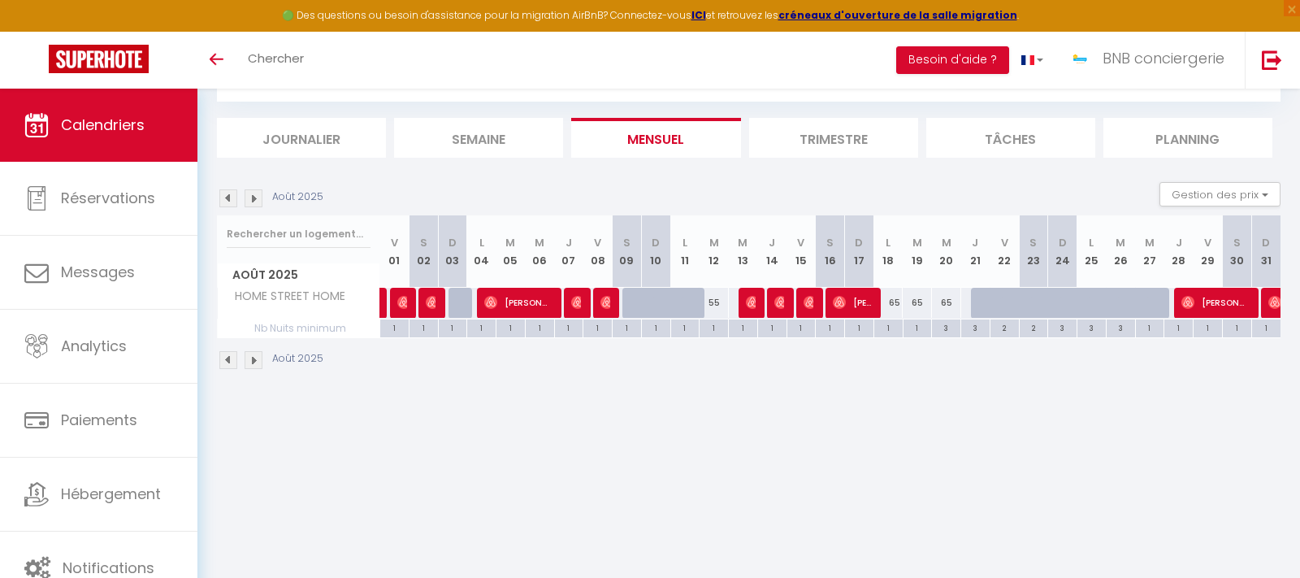
click at [602, 306] on img at bounding box center [607, 302] width 13 height 13
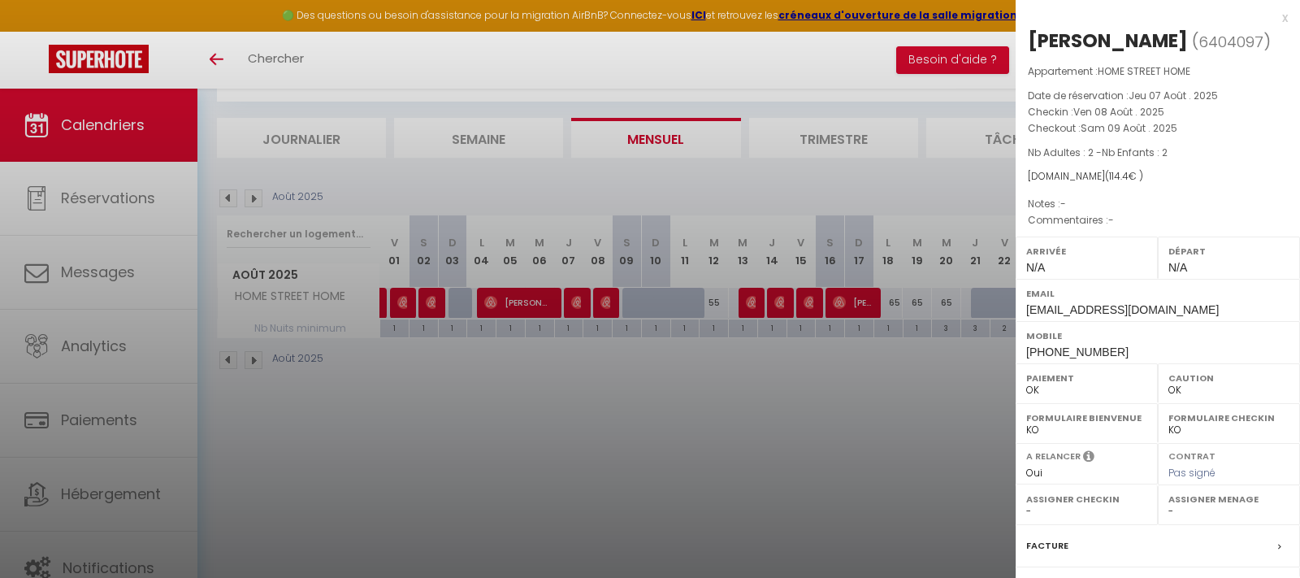
click at [754, 305] on div at bounding box center [650, 289] width 1300 height 578
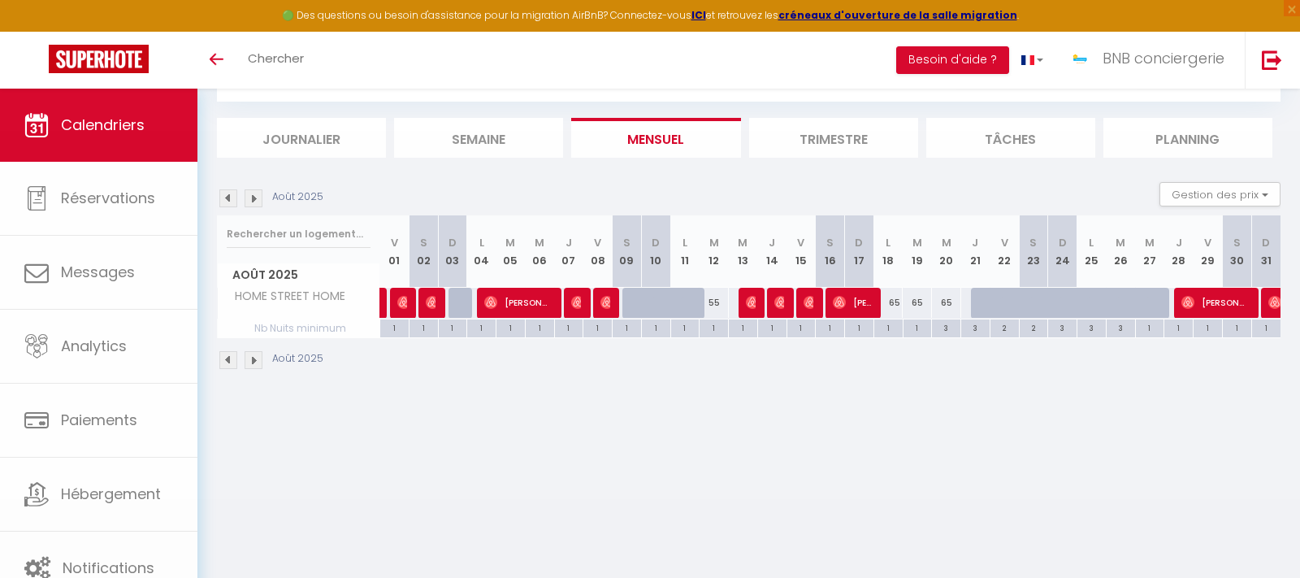
click at [755, 305] on img at bounding box center [752, 302] width 13 height 13
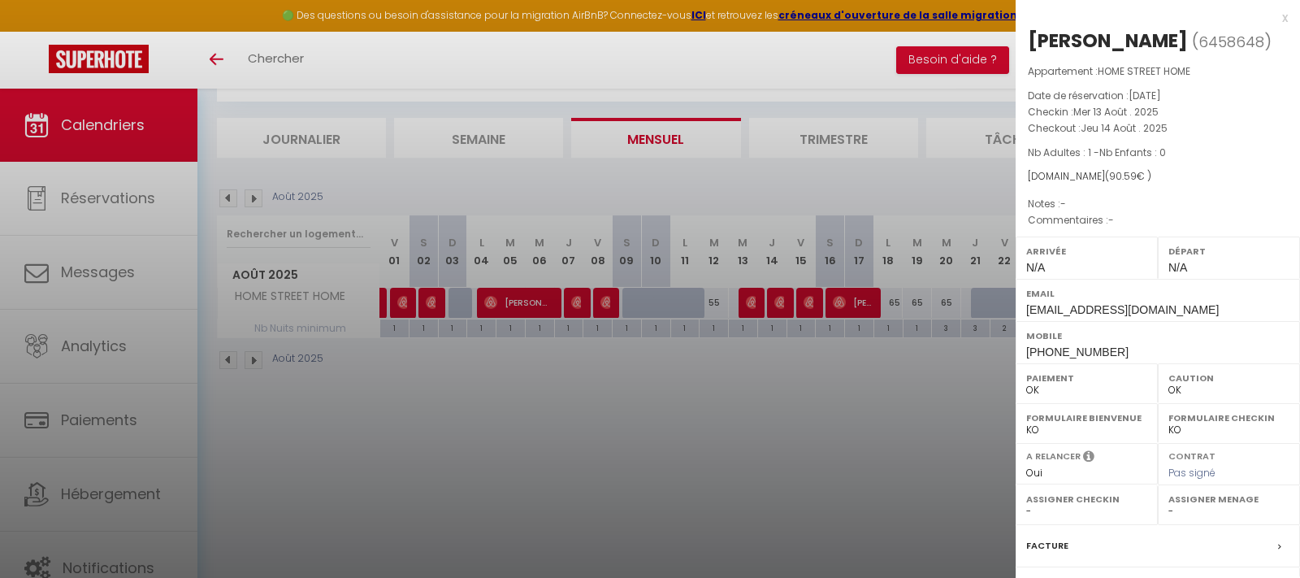
click at [770, 401] on div at bounding box center [650, 289] width 1300 height 578
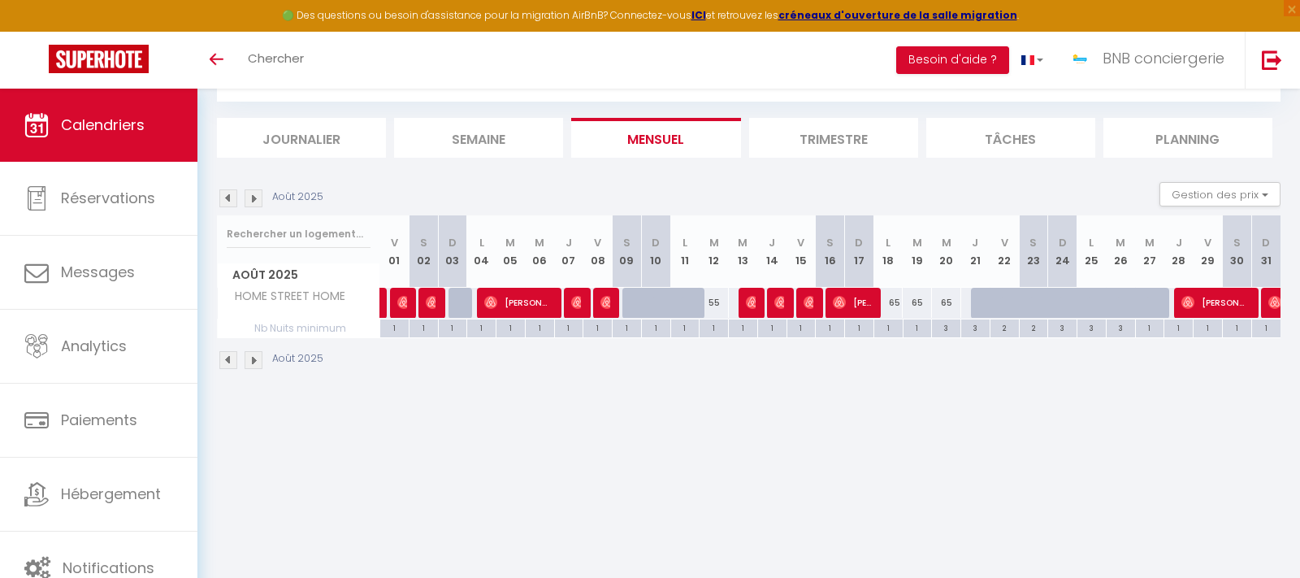
click at [783, 306] on img at bounding box center [780, 302] width 13 height 13
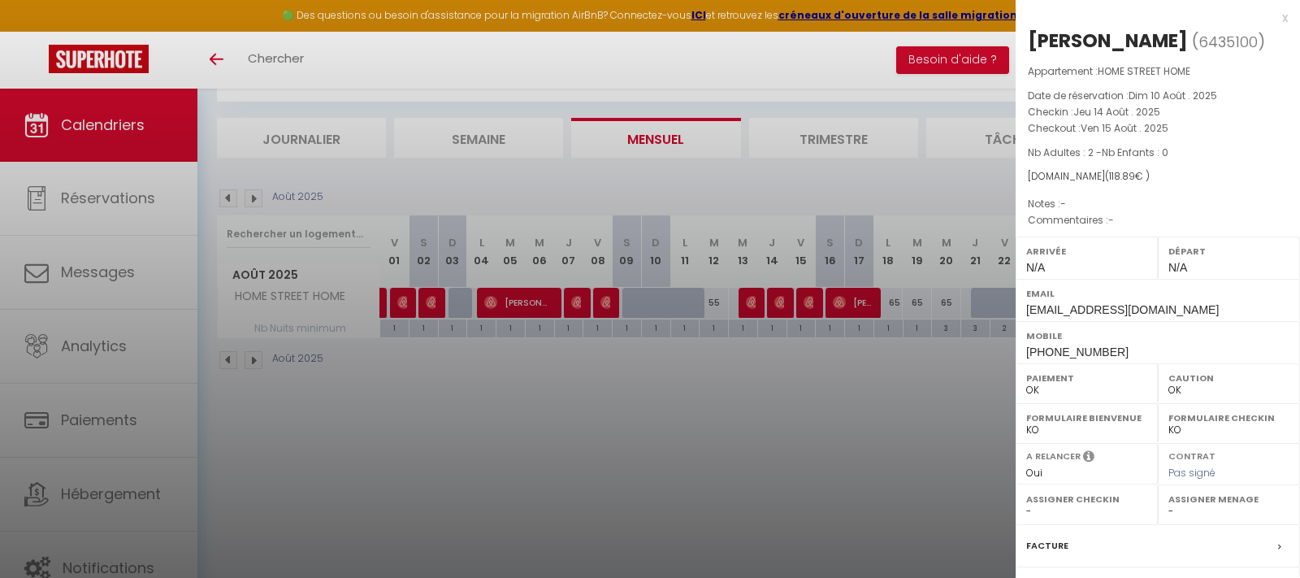
click at [753, 300] on div at bounding box center [650, 289] width 1300 height 578
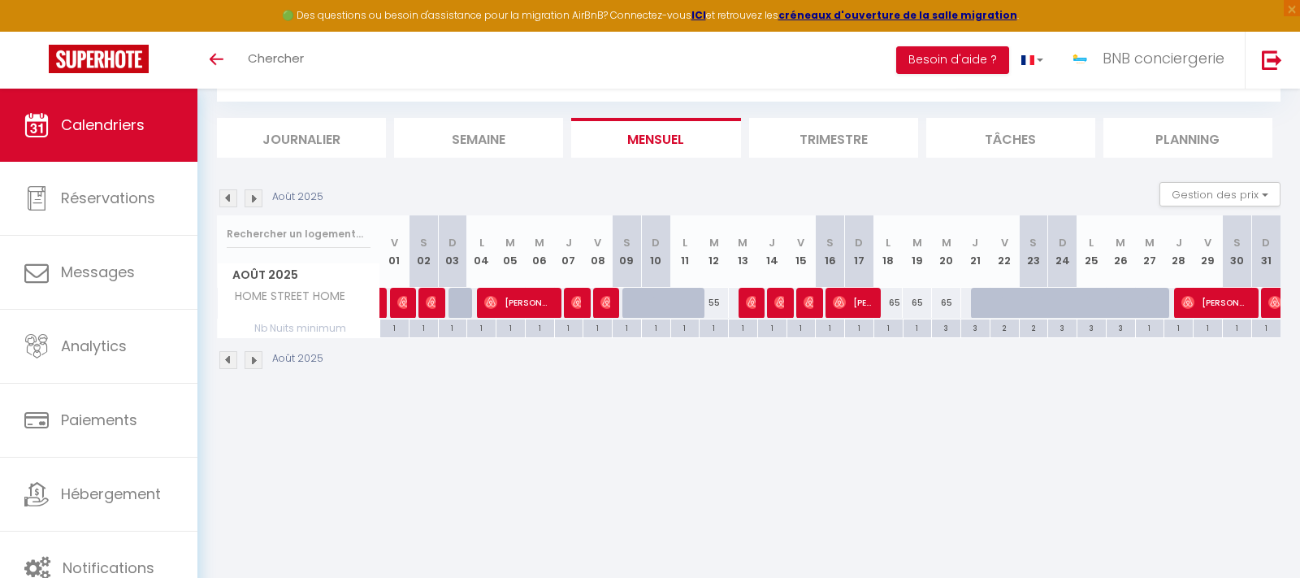
click at [753, 300] on img at bounding box center [752, 302] width 13 height 13
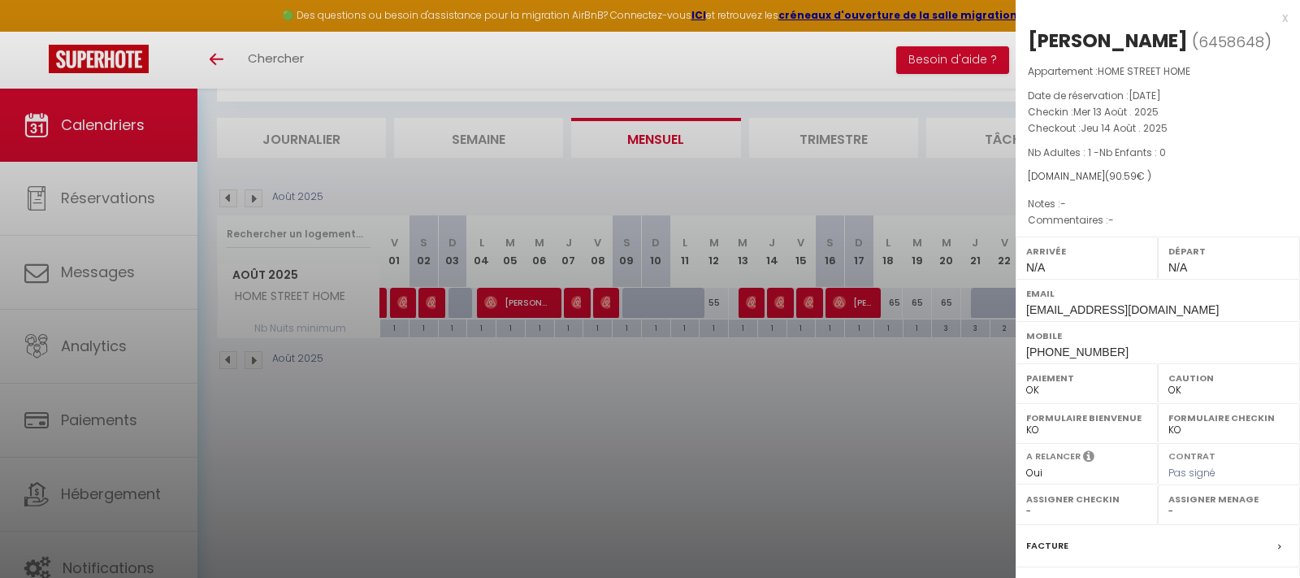
click at [781, 304] on div at bounding box center [650, 289] width 1300 height 578
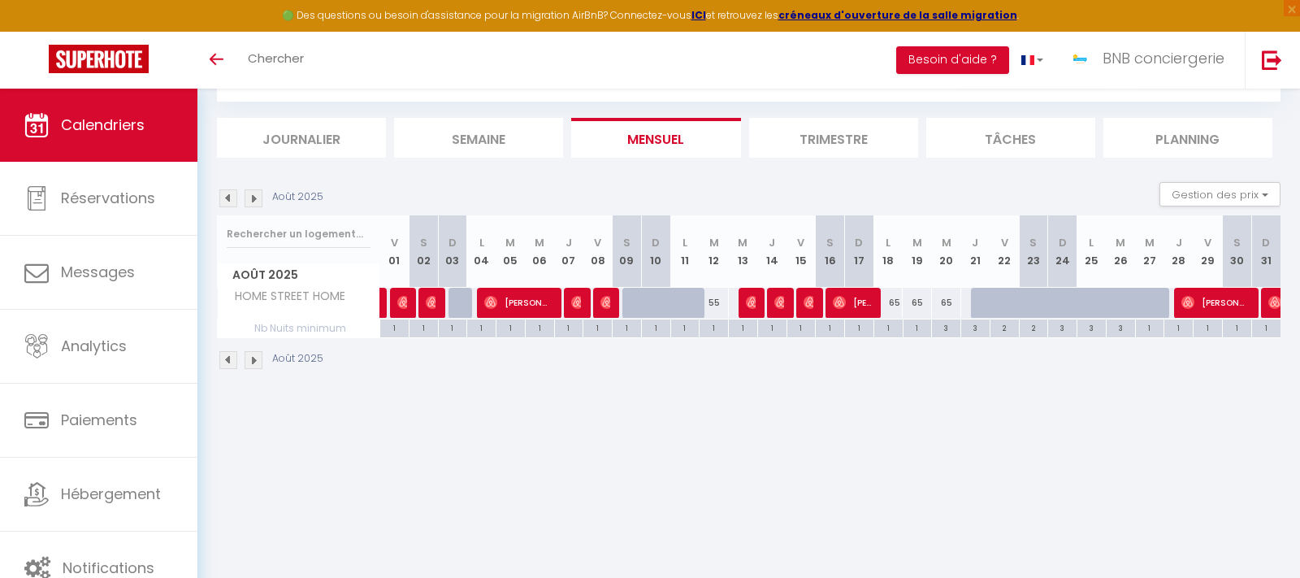
click at [781, 304] on img at bounding box center [780, 302] width 13 height 13
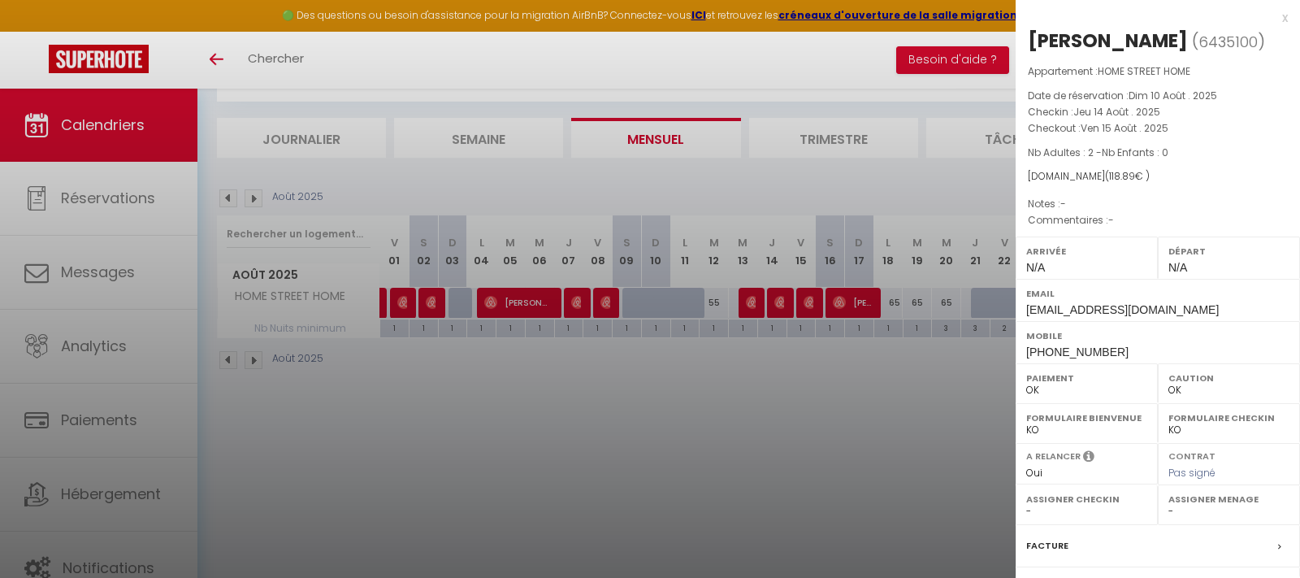
drag, startPoint x: 1078, startPoint y: 36, endPoint x: 1031, endPoint y: 46, distance: 47.5
click at [1031, 46] on div "[PERSON_NAME]" at bounding box center [1108, 41] width 160 height 26
copy div "Lotte"
click at [748, 392] on div at bounding box center [650, 289] width 1300 height 578
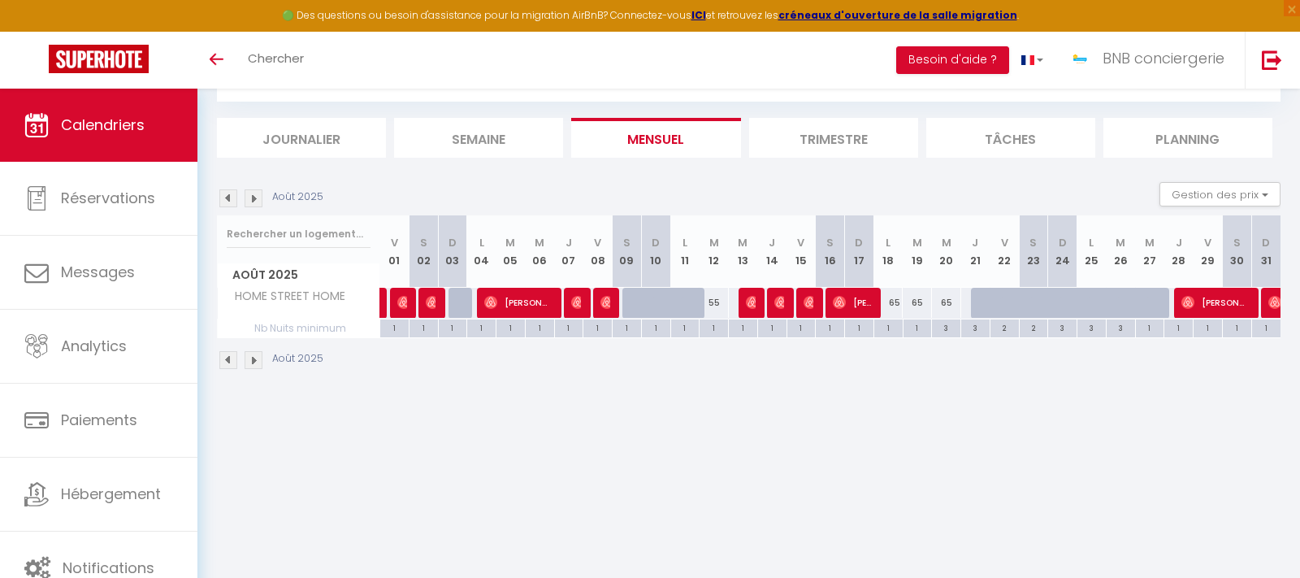
click at [762, 307] on div at bounding box center [749, 303] width 29 height 31
click at [753, 302] on img at bounding box center [752, 302] width 13 height 13
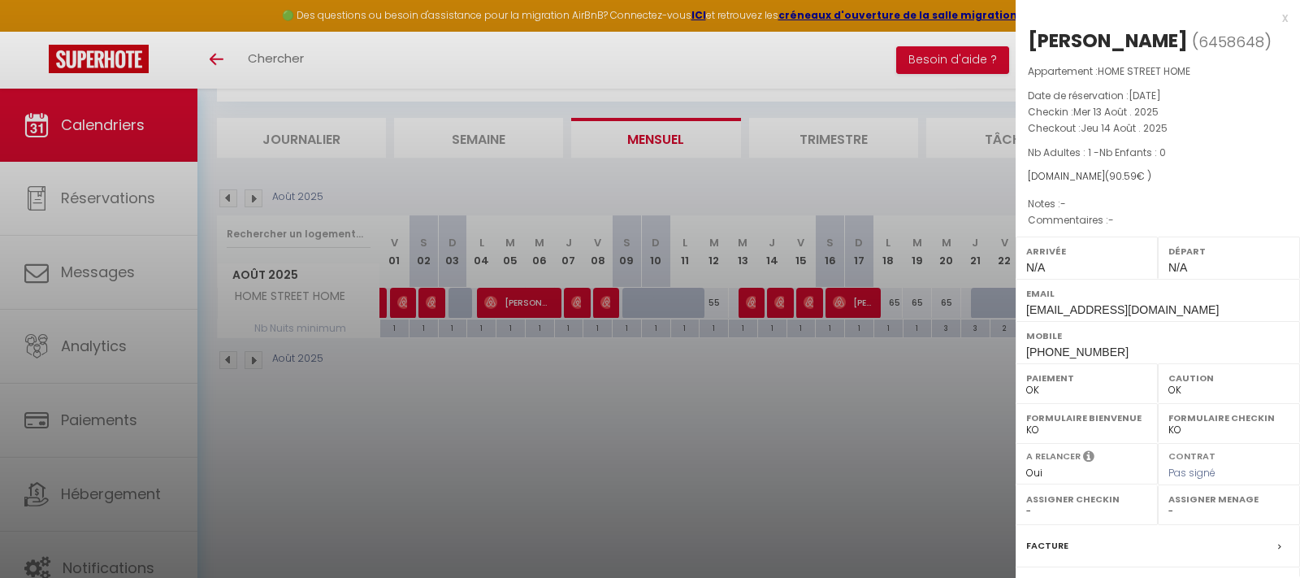
click at [777, 304] on div at bounding box center [650, 289] width 1300 height 578
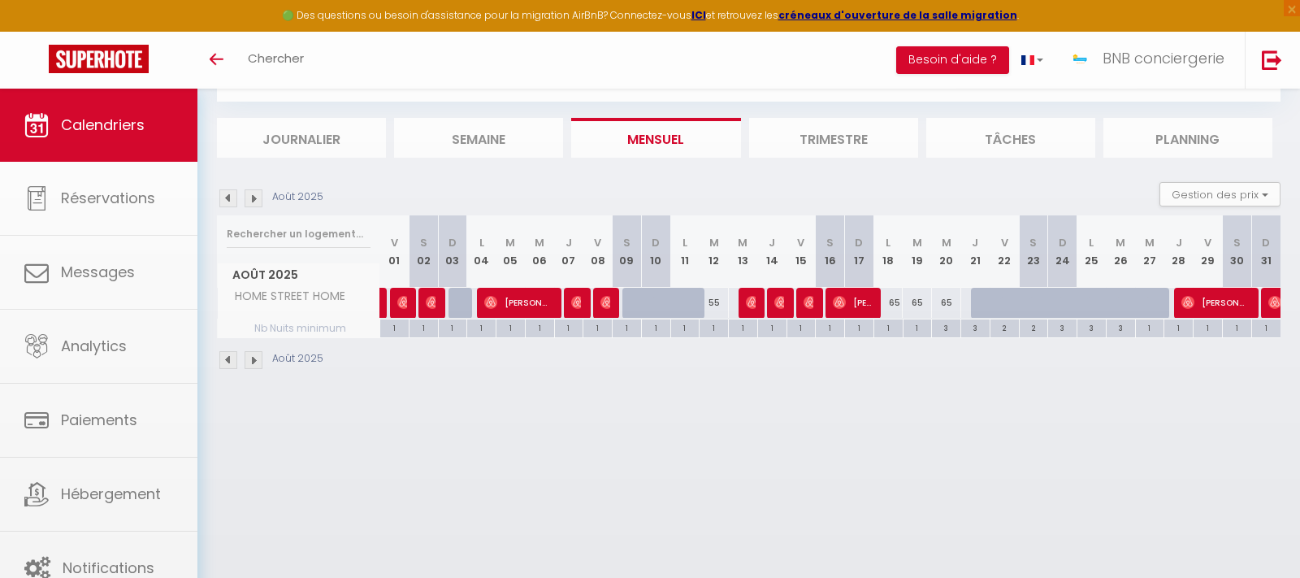
click at [778, 304] on img at bounding box center [780, 302] width 13 height 13
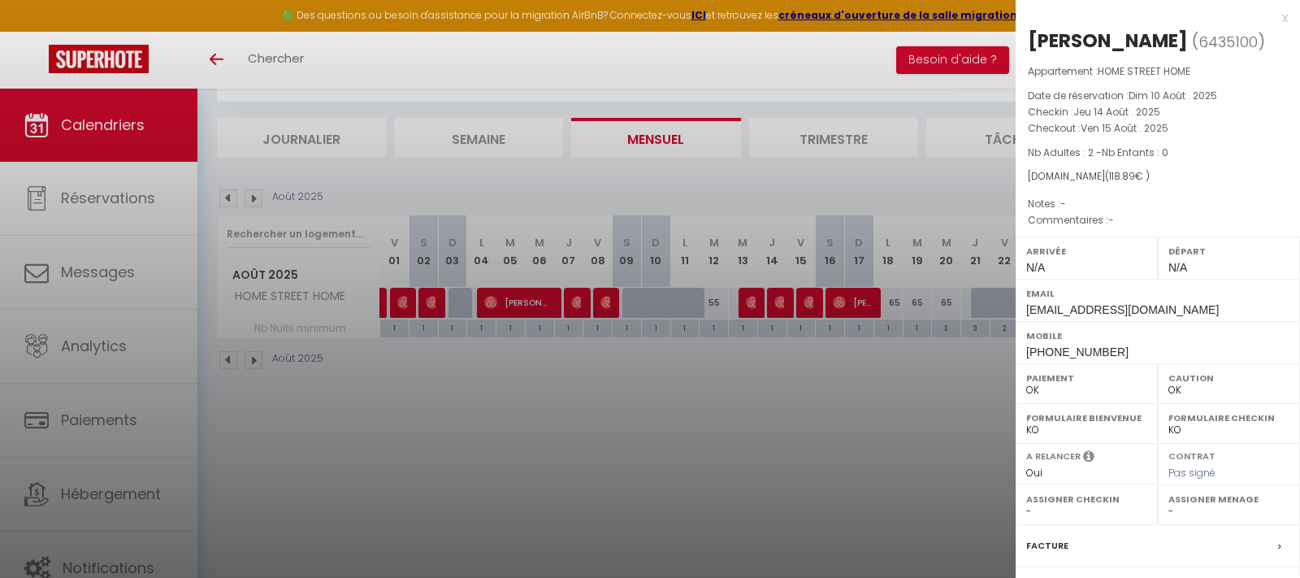
click at [801, 304] on div at bounding box center [650, 289] width 1300 height 578
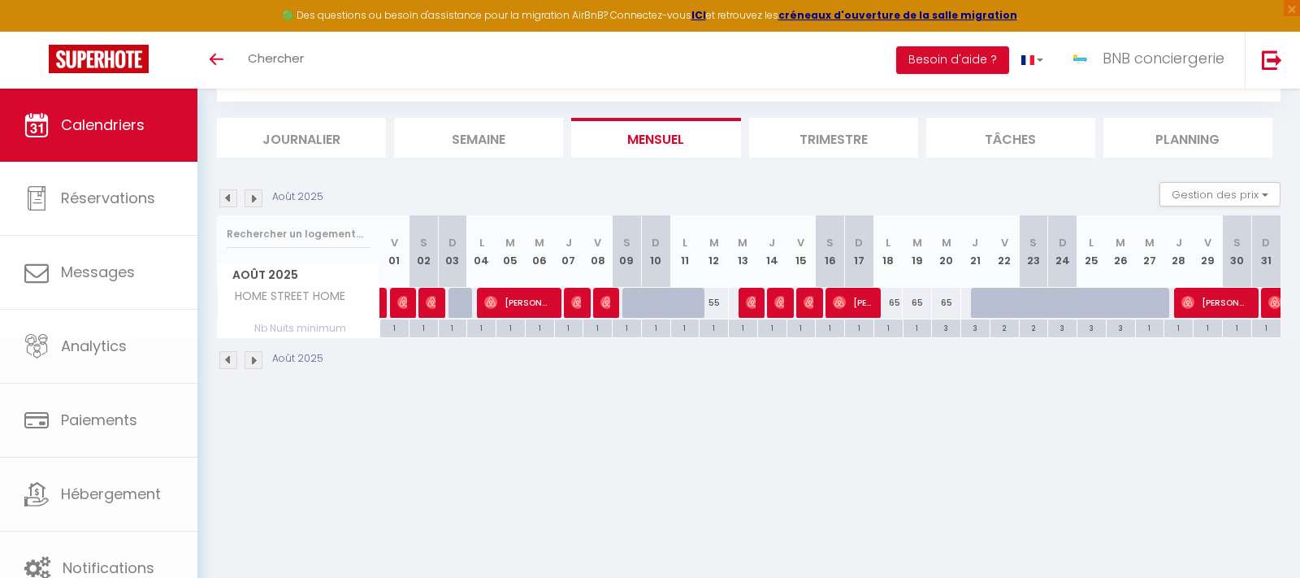
click at [812, 303] on img at bounding box center [810, 302] width 13 height 13
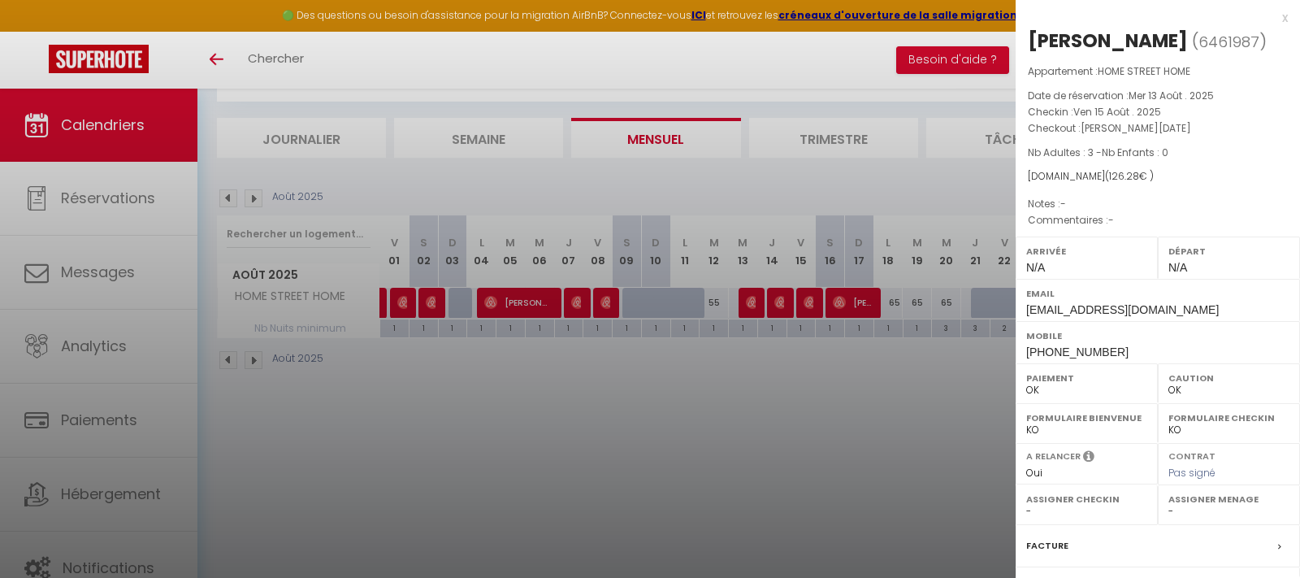
drag, startPoint x: 1095, startPoint y: 43, endPoint x: 1030, endPoint y: 45, distance: 65.8
click at [1030, 45] on div "[PERSON_NAME]" at bounding box center [1108, 41] width 160 height 26
copy div "[PERSON_NAME]"
click at [732, 372] on div at bounding box center [650, 289] width 1300 height 578
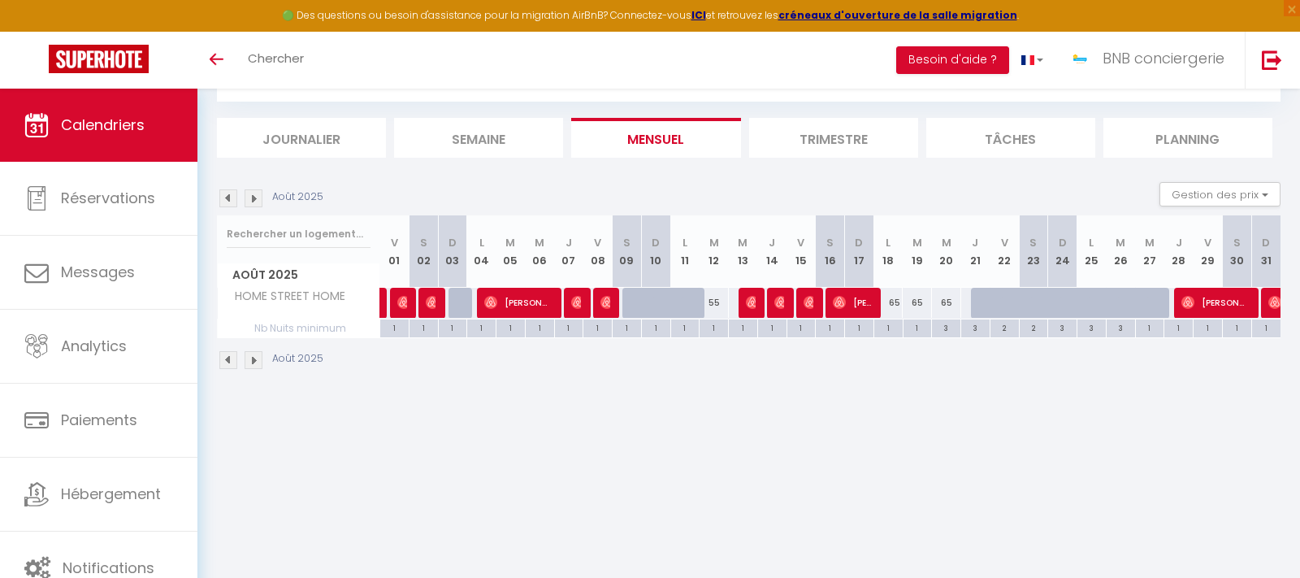
click at [809, 300] on img at bounding box center [810, 302] width 13 height 13
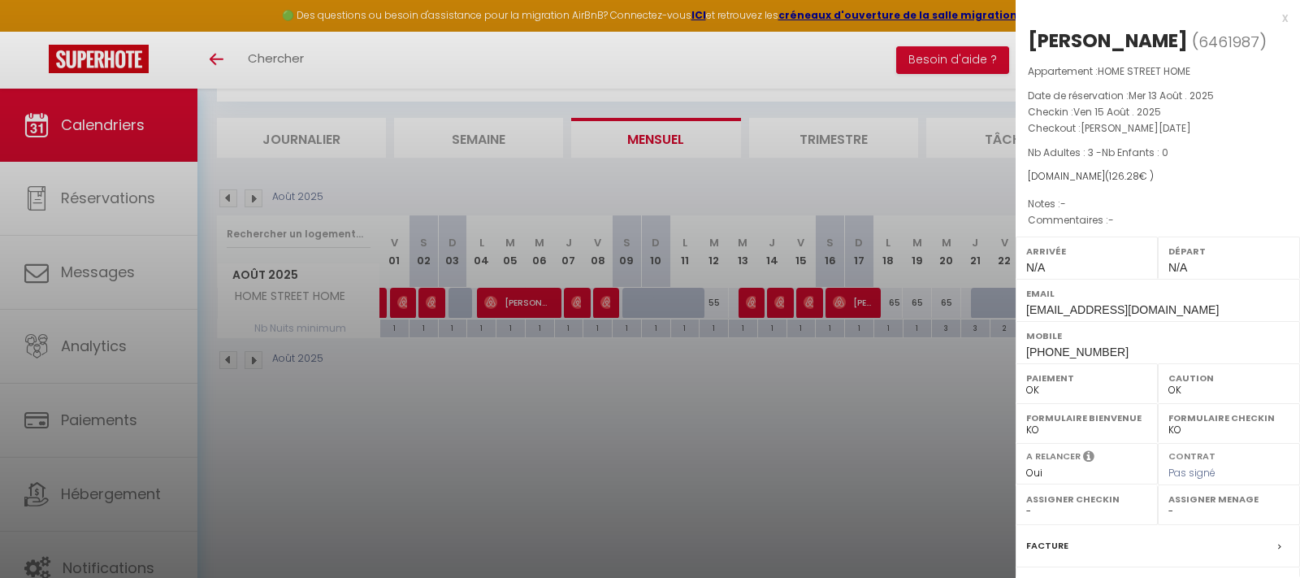
click at [850, 305] on div at bounding box center [650, 289] width 1300 height 578
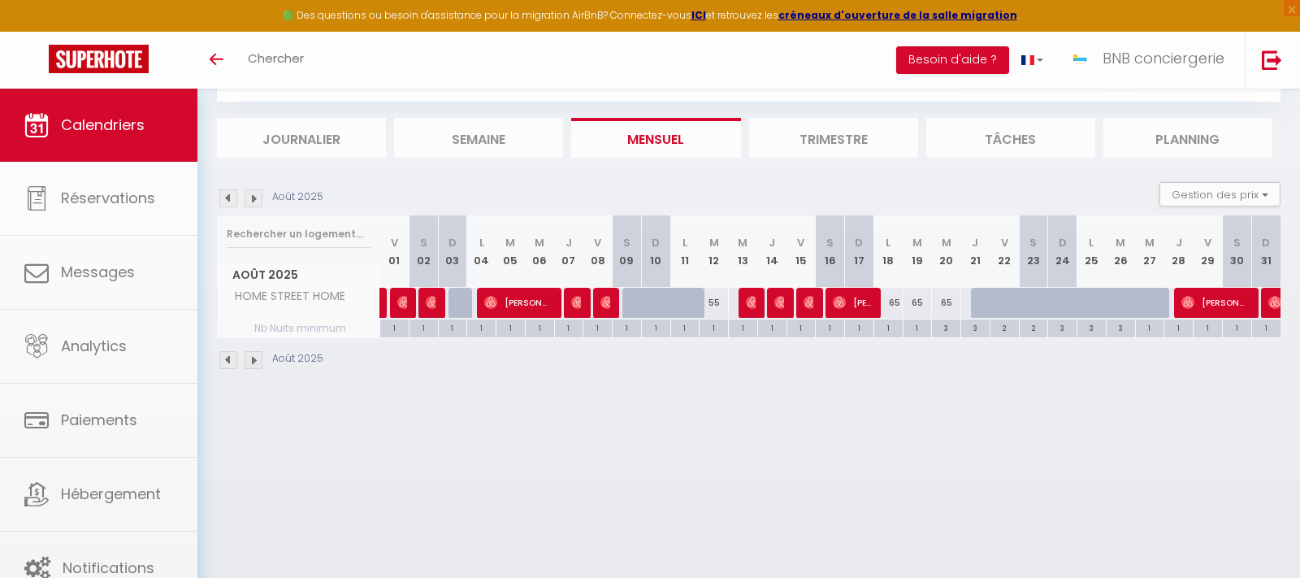
click at [849, 306] on span "[PERSON_NAME]" at bounding box center [852, 302] width 39 height 31
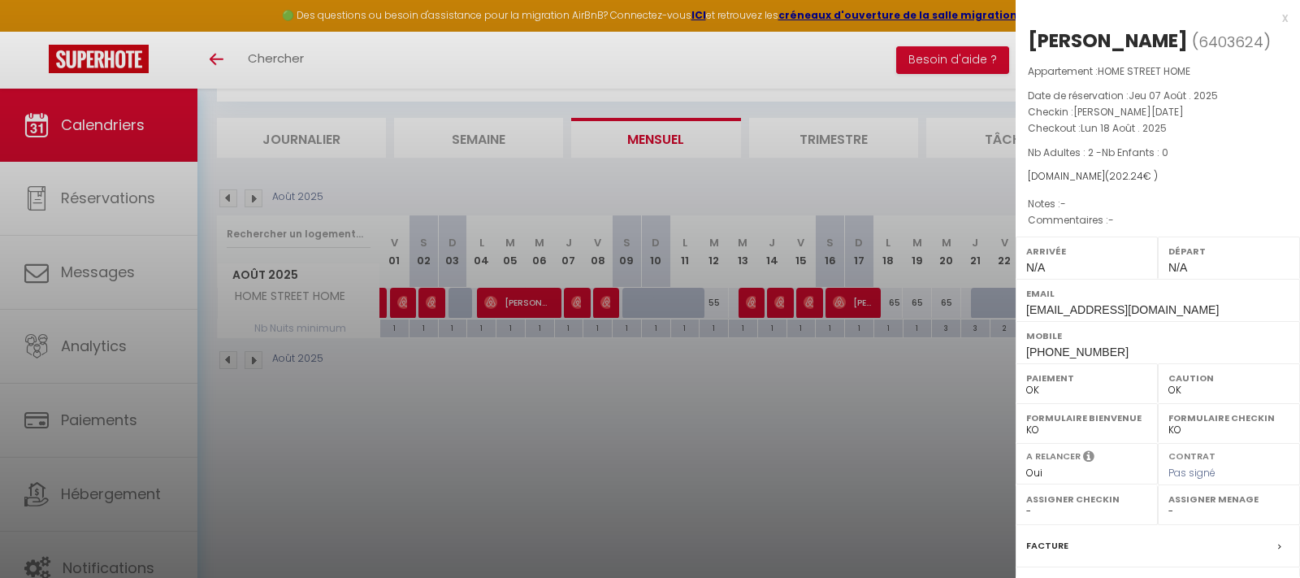
drag, startPoint x: 1109, startPoint y: 43, endPoint x: 1031, endPoint y: 33, distance: 78.7
click at [1031, 33] on div "[PERSON_NAME]" at bounding box center [1108, 41] width 160 height 26
copy div "Candice"
click at [856, 398] on div at bounding box center [650, 289] width 1300 height 578
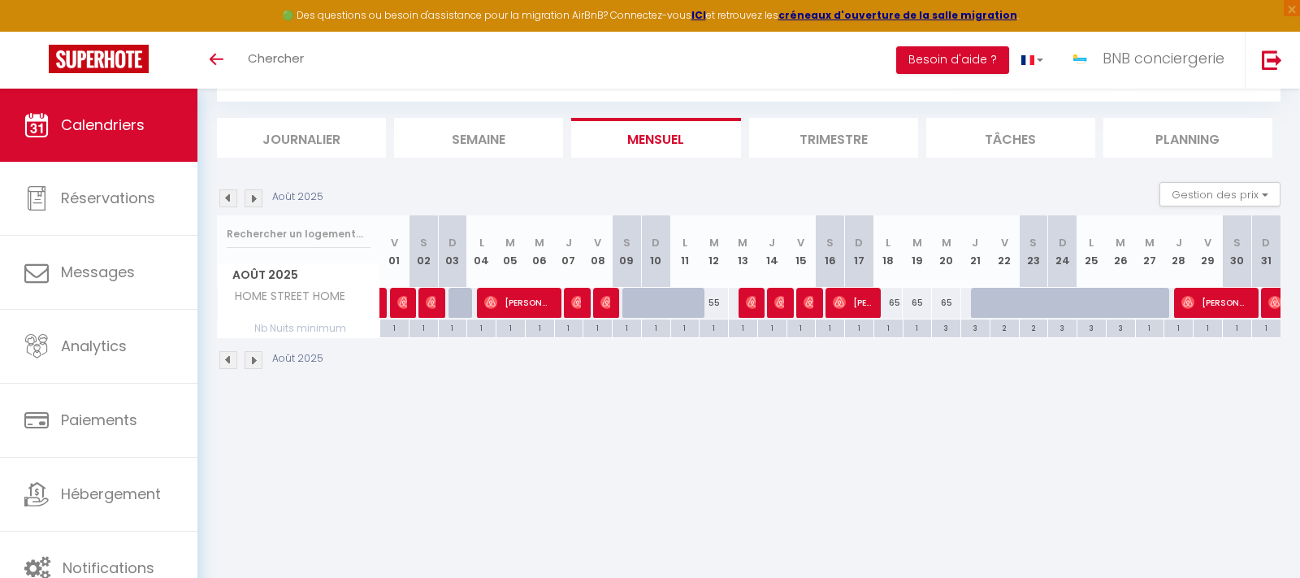
click at [1214, 304] on span "[PERSON_NAME]" at bounding box center [1216, 302] width 68 height 31
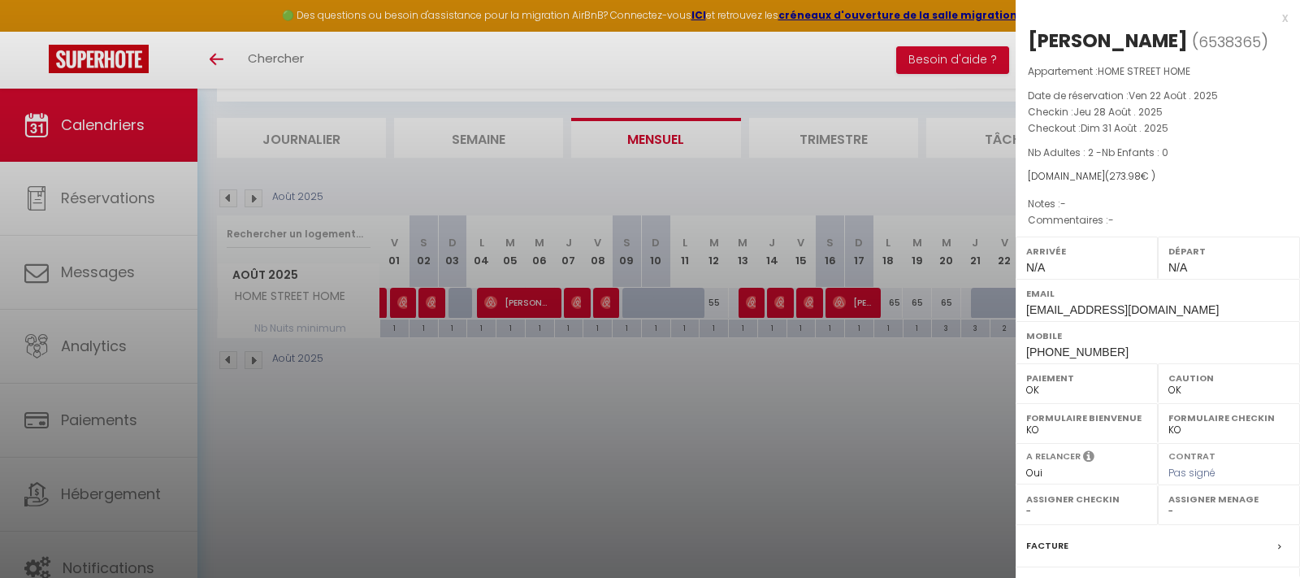
drag, startPoint x: 1130, startPoint y: 43, endPoint x: 1025, endPoint y: 40, distance: 105.7
click at [1025, 40] on div "[PERSON_NAME] ( 6538365 ) Appartement : HOME STREET HOME Date de réservation : …" at bounding box center [1158, 380] width 284 height 705
copy div "[PERSON_NAME]"
click at [826, 445] on div at bounding box center [650, 289] width 1300 height 578
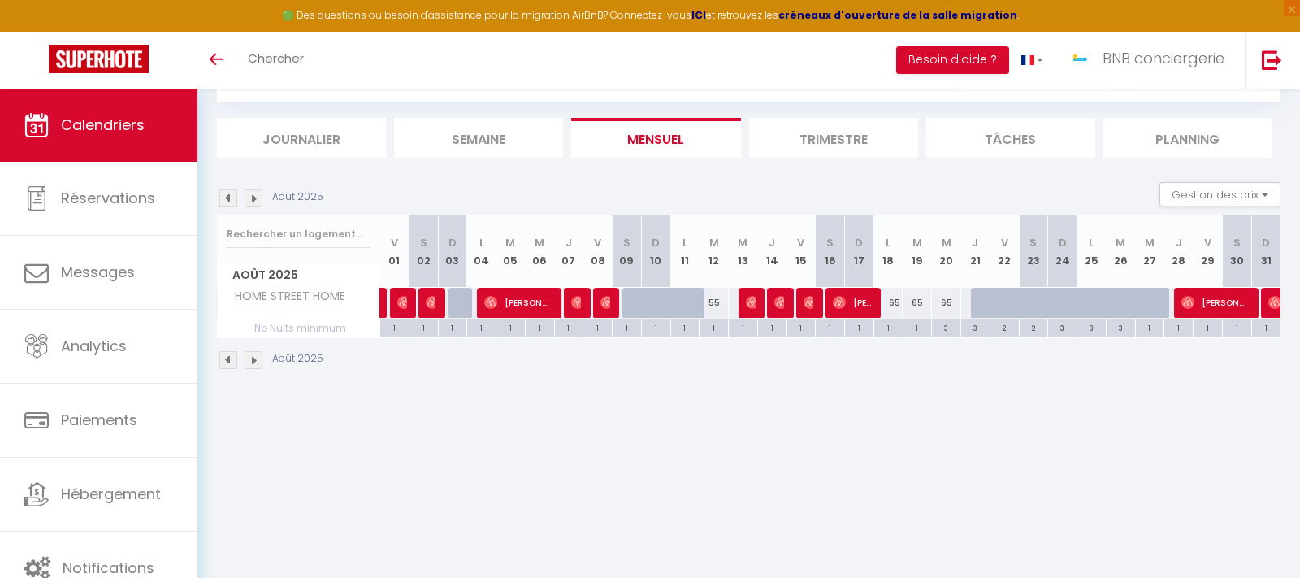
click at [1271, 306] on img at bounding box center [1275, 302] width 13 height 13
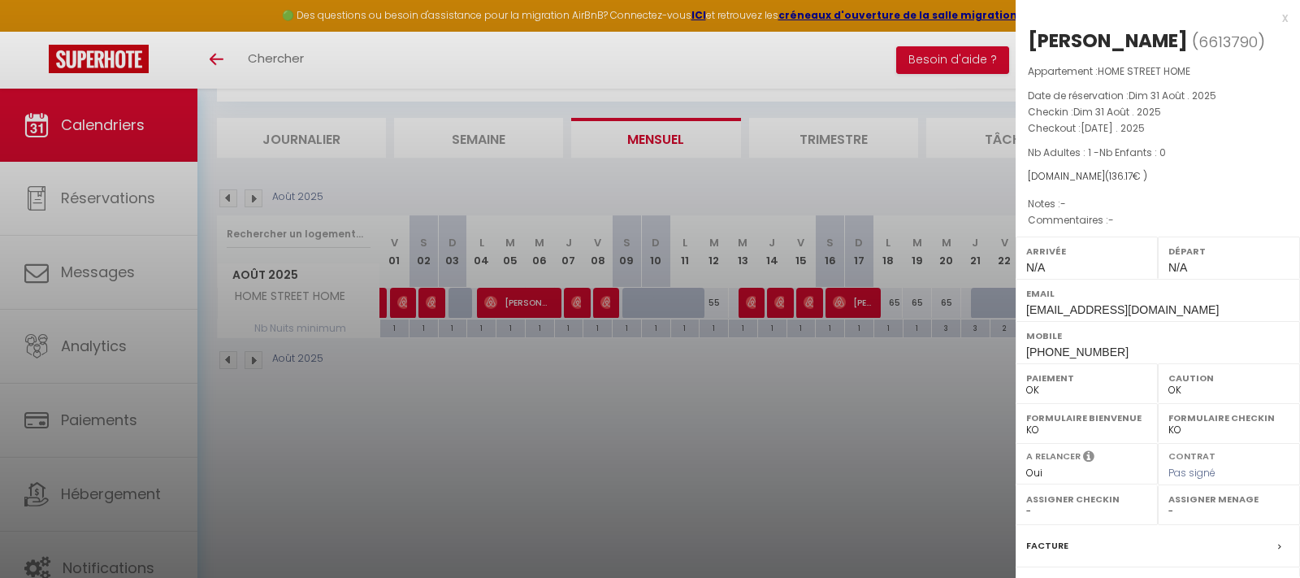
click at [930, 410] on div at bounding box center [650, 289] width 1300 height 578
